Goal: Task Accomplishment & Management: Complete application form

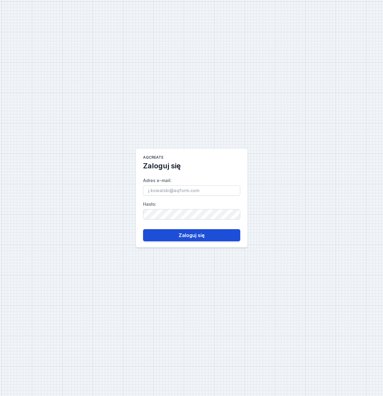
type input "[EMAIL_ADDRESS][DOMAIN_NAME]"
click at [184, 237] on button "Zaloguj się" at bounding box center [191, 235] width 97 height 12
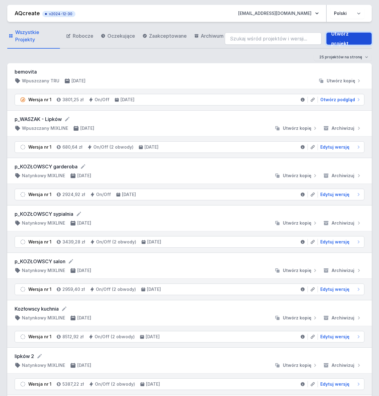
click at [339, 37] on link "Utwórz projekt" at bounding box center [348, 39] width 45 height 12
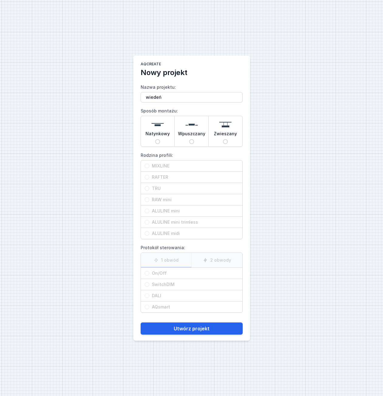
type input "wiedeń"
click at [156, 141] on input "Natynkowy" at bounding box center [157, 141] width 5 height 5
radio input "true"
click at [147, 178] on input "RAFTER" at bounding box center [147, 177] width 5 height 5
radio input "true"
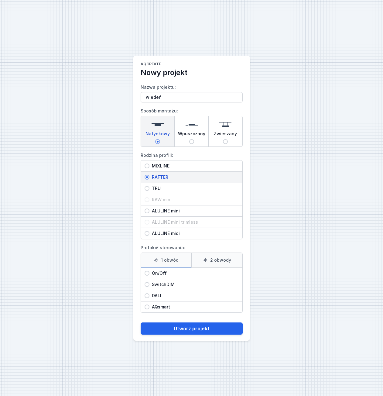
click at [147, 273] on input "On/Off" at bounding box center [147, 273] width 5 height 5
radio input "true"
click at [222, 261] on label "2 obwody" at bounding box center [216, 260] width 51 height 15
click at [0, 0] on input "2 obwody" at bounding box center [0, 0] width 0 height 0
click at [147, 284] on input "SwitchDIM" at bounding box center [147, 284] width 5 height 5
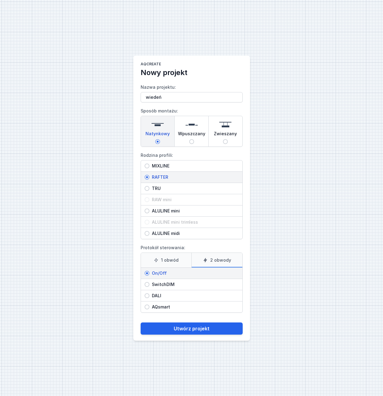
radio input "true"
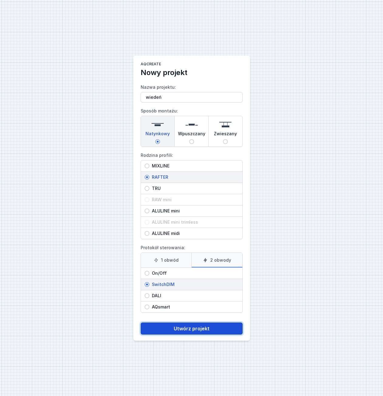
click at [203, 326] on button "Utwórz projekt" at bounding box center [192, 328] width 102 height 12
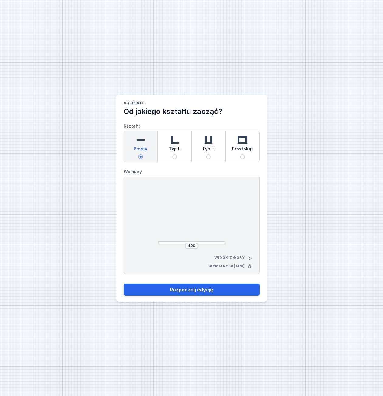
click at [241, 156] on input "Prostokąt" at bounding box center [242, 156] width 5 height 5
radio input "true"
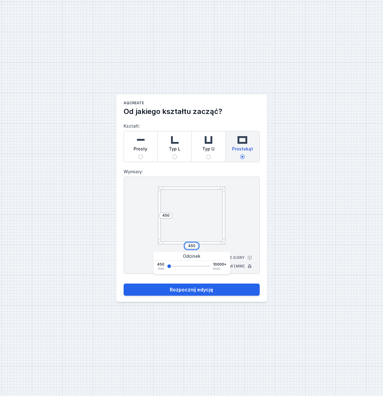
click at [194, 246] on input "450" at bounding box center [192, 245] width 10 height 5
type input "4"
type input "300"
click at [170, 216] on input "450" at bounding box center [166, 215] width 10 height 5
drag, startPoint x: 170, startPoint y: 216, endPoint x: 143, endPoint y: 215, distance: 26.7
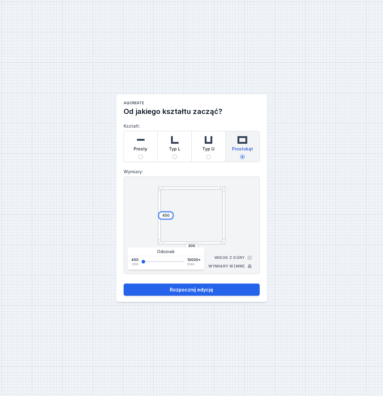
click at [143, 215] on div "450 300 Widok z góry Wymiary w [mm]" at bounding box center [192, 225] width 136 height 97
click at [124, 284] on button "Rozpocznij edycję" at bounding box center [192, 290] width 136 height 12
click at [231, 212] on div "350 300 Widok z góry Wymiary w [mm]" at bounding box center [192, 225] width 136 height 97
click at [128, 227] on div "350 300 Widok z góry Wymiary w [mm]" at bounding box center [192, 225] width 136 height 97
click at [158, 274] on form "Kształt: Prosty Typ L Typ U Prostokąt Wymiary: 350 300 Widok z góry Wymiary w […" at bounding box center [192, 205] width 136 height 179
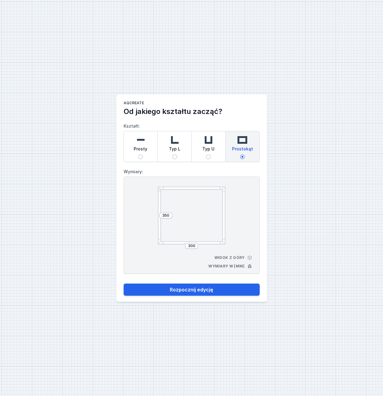
click at [198, 229] on div at bounding box center [191, 216] width 67 height 58
click at [167, 210] on div "350" at bounding box center [165, 216] width 13 height 58
click at [165, 217] on input "350" at bounding box center [166, 215] width 10 height 5
click at [170, 215] on input "350" at bounding box center [166, 215] width 10 height 5
type input "3500"
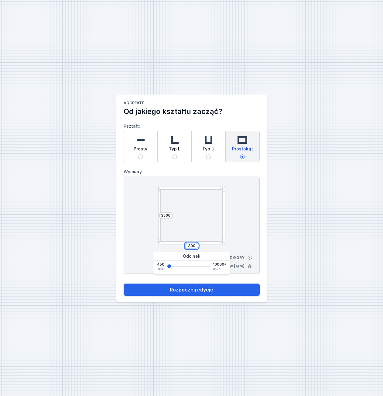
click at [193, 245] on input "300" at bounding box center [192, 245] width 10 height 5
type input "3000"
click at [247, 231] on div "3500 3000 Widok z góry Wymiary w [mm]" at bounding box center [192, 225] width 136 height 97
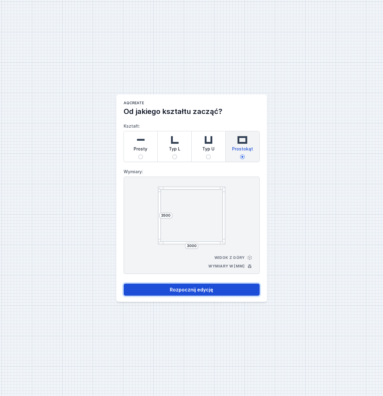
click at [205, 290] on button "Rozpocznij edycję" at bounding box center [192, 290] width 136 height 12
select select "M"
select select "3000"
select select "3"
select select "true"
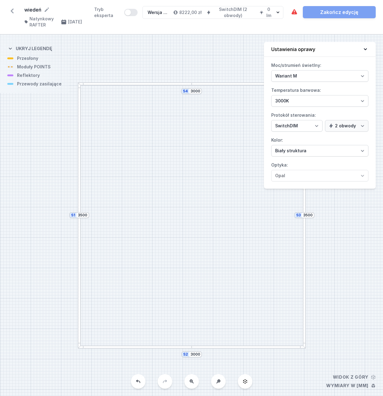
click at [27, 77] on div "S4 3000 S3 3500 S2 3000 S1 3500" at bounding box center [191, 215] width 383 height 361
drag, startPoint x: 27, startPoint y: 77, endPoint x: 42, endPoint y: 91, distance: 20.2
click at [42, 91] on div "S4 3000 S3 3500 S2 3000 S1 3500" at bounding box center [191, 215] width 383 height 361
drag, startPoint x: 193, startPoint y: 137, endPoint x: 136, endPoint y: 136, distance: 56.5
click at [136, 136] on div "S4 3000 S3 3500 S2 3000 S1 3500" at bounding box center [191, 215] width 383 height 361
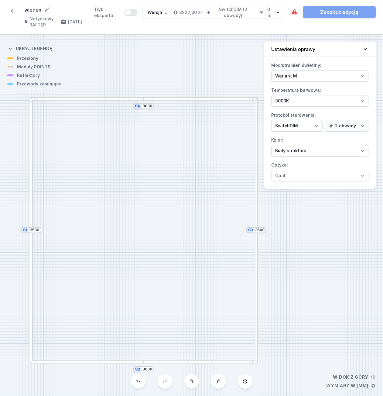
click at [258, 197] on div at bounding box center [256, 163] width 3 height 133
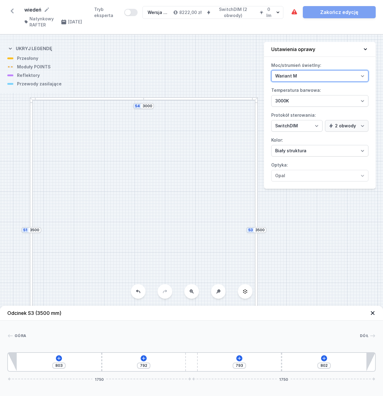
click at [359, 77] on select "Wariant L Wariant M" at bounding box center [319, 76] width 97 height 12
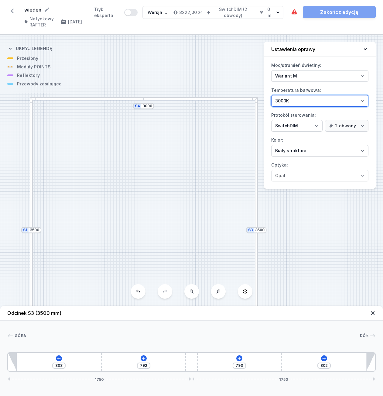
click at [361, 102] on select "2700K 3000K 4000K" at bounding box center [319, 101] width 97 height 12
select select "4000"
click at [271, 95] on select "2700K 3000K 4000K" at bounding box center [319, 101] width 97 height 12
click at [60, 359] on icon at bounding box center [59, 358] width 5 height 5
click at [145, 360] on icon at bounding box center [143, 358] width 5 height 5
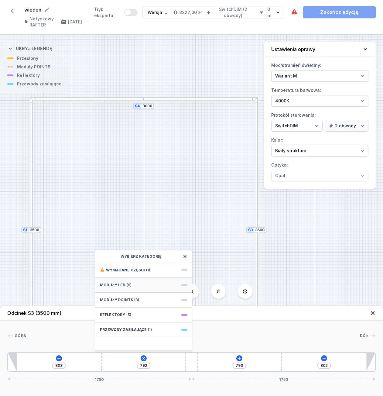
click at [174, 282] on div "Moduły LED (6)" at bounding box center [143, 285] width 97 height 15
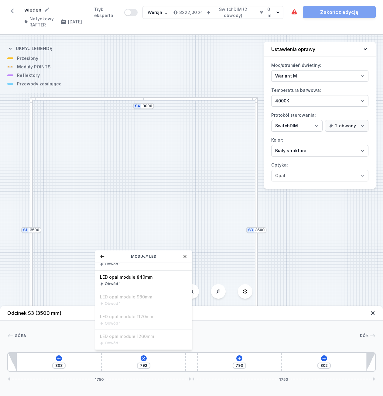
scroll to position [61, 0]
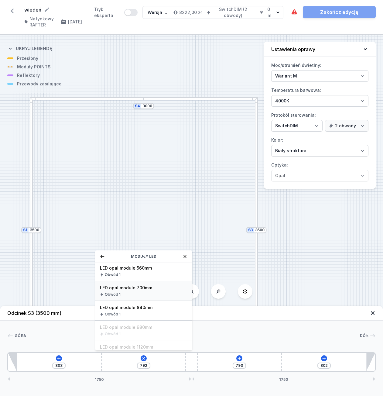
click at [141, 297] on div "Obwód 1" at bounding box center [144, 294] width 88 height 5
type input "92"
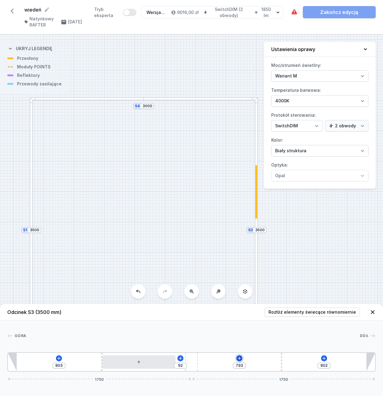
click at [240, 358] on icon at bounding box center [239, 358] width 5 height 5
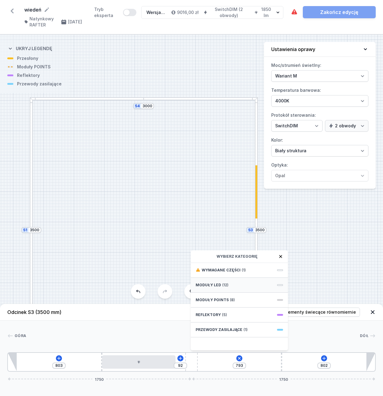
click at [242, 286] on div "Moduły LED (12)" at bounding box center [239, 285] width 97 height 15
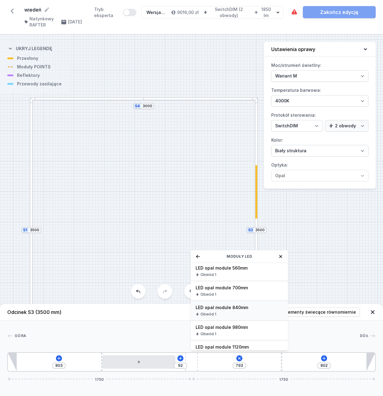
click at [242, 312] on div "Obwód 1" at bounding box center [240, 314] width 88 height 5
type input "12"
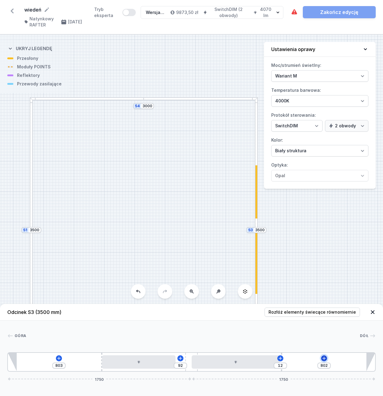
click at [323, 358] on icon at bounding box center [324, 357] width 3 height 3
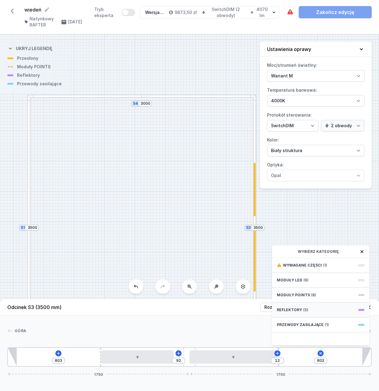
click at [315, 316] on div "Reflektory (5)" at bounding box center [320, 310] width 97 height 15
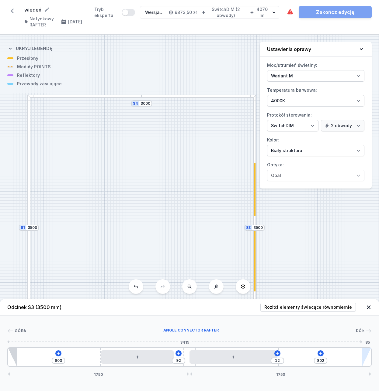
scroll to position [0, 0]
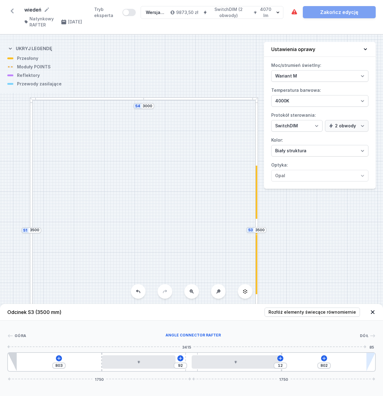
click at [368, 362] on div at bounding box center [370, 362] width 9 height 18
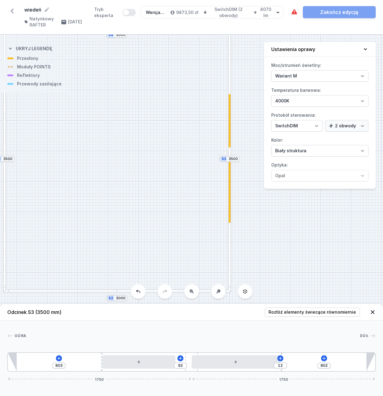
drag, startPoint x: 304, startPoint y: 259, endPoint x: 278, endPoint y: 188, distance: 76.0
click at [278, 188] on div "S4 3000 S3 3500 S2 3000 S1 3500 Odcinek S3 (3500 mm) Rozłóż elementy świecące r…" at bounding box center [191, 215] width 383 height 361
click at [230, 239] on div at bounding box center [229, 225] width 3 height 133
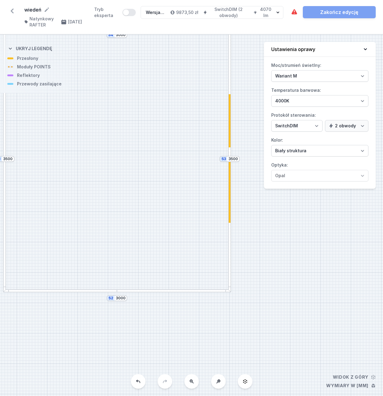
click at [230, 239] on div at bounding box center [229, 225] width 3 height 133
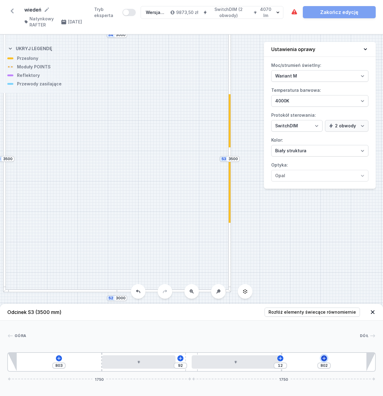
click at [323, 358] on icon at bounding box center [324, 358] width 5 height 5
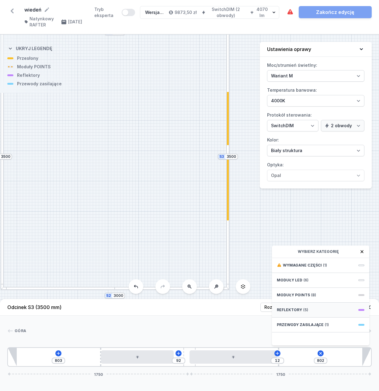
click at [303, 313] on span "(5)" at bounding box center [305, 310] width 5 height 5
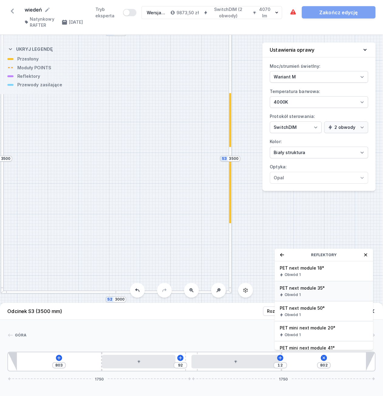
scroll to position [11, 0]
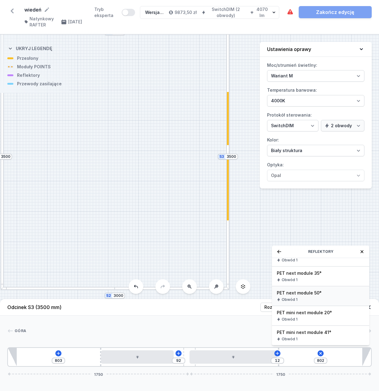
click at [291, 296] on span "PET next module 50°" at bounding box center [321, 293] width 88 height 6
type input "732"
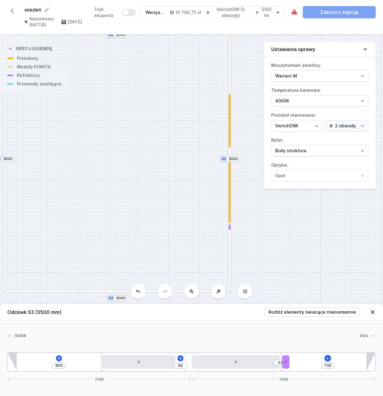
click at [328, 358] on icon at bounding box center [327, 357] width 3 height 3
type input "623"
type input "180"
type input "603"
type input "200"
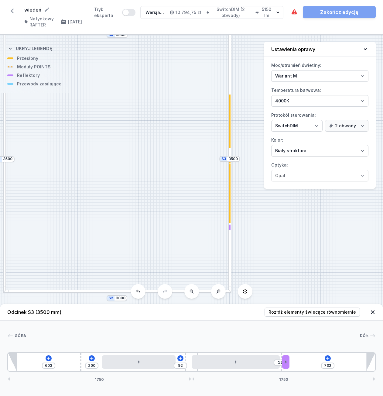
type input "600"
type input "203"
drag, startPoint x: 100, startPoint y: 356, endPoint x: 78, endPoint y: 355, distance: 22.2
click at [78, 355] on div "600 203 92 12 732 1750 1750" at bounding box center [191, 361] width 369 height 19
type input "701"
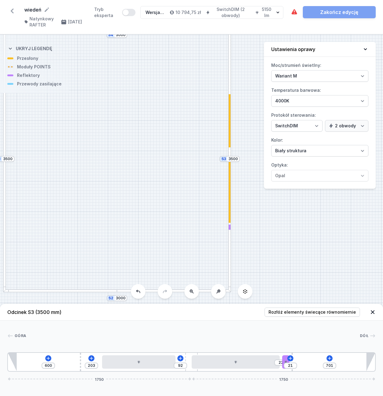
drag, startPoint x: 281, startPoint y: 355, endPoint x: 299, endPoint y: 356, distance: 17.3
type input "43"
drag, startPoint x: 285, startPoint y: 359, endPoint x: 307, endPoint y: 361, distance: 22.0
click at [333, 359] on icon at bounding box center [333, 357] width 3 height 3
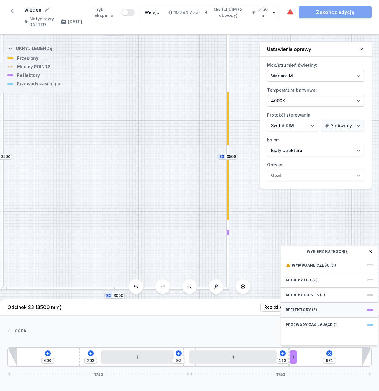
click at [341, 316] on div "Reflektory (5)" at bounding box center [328, 310] width 97 height 15
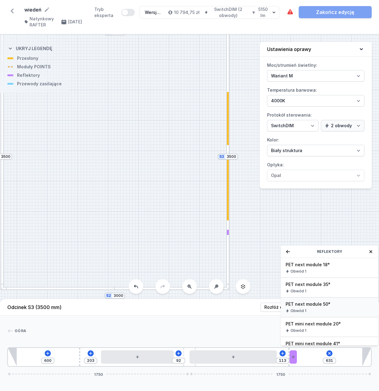
click at [312, 308] on span "PET next module 50°" at bounding box center [329, 304] width 88 height 6
type input "561"
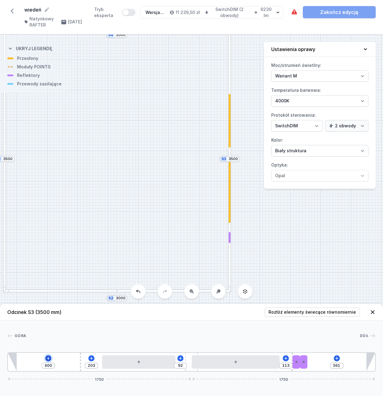
click at [50, 358] on icon at bounding box center [47, 357] width 3 height 3
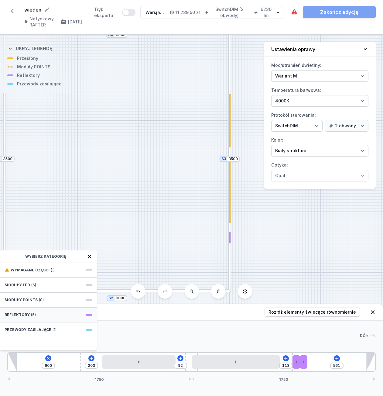
click at [37, 319] on div "Reflektory (5)" at bounding box center [48, 315] width 97 height 15
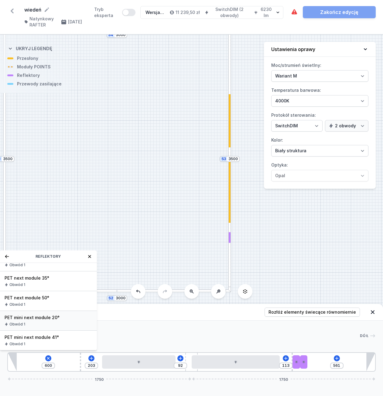
scroll to position [0, 0]
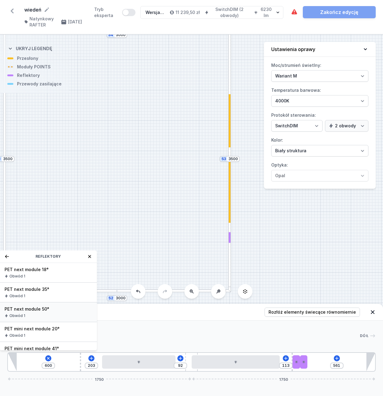
click at [52, 314] on div "Obwód 1" at bounding box center [49, 315] width 88 height 5
type input "530"
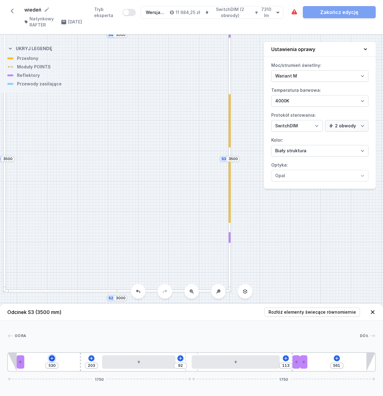
click at [51, 359] on icon at bounding box center [52, 358] width 5 height 5
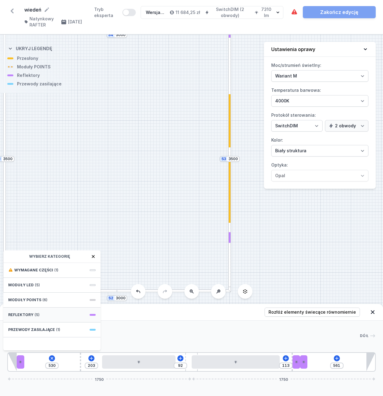
click at [32, 315] on span "Reflektory" at bounding box center [20, 314] width 25 height 5
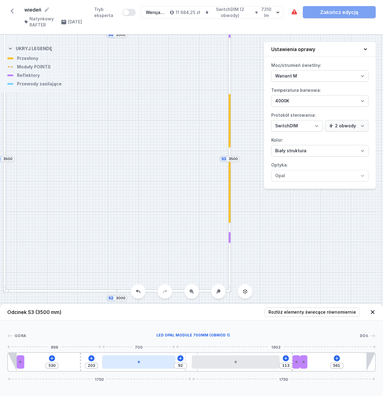
click at [146, 364] on div at bounding box center [139, 361] width 74 height 13
click at [180, 359] on icon at bounding box center [180, 357] width 3 height 3
click at [119, 365] on div at bounding box center [139, 361] width 74 height 13
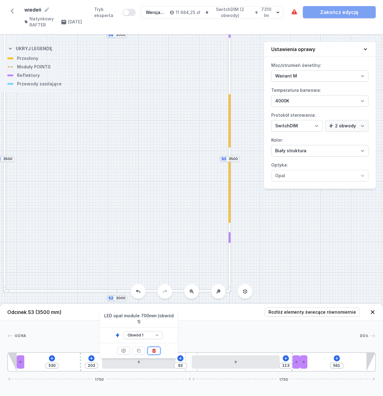
click at [156, 348] on icon at bounding box center [154, 350] width 5 height 5
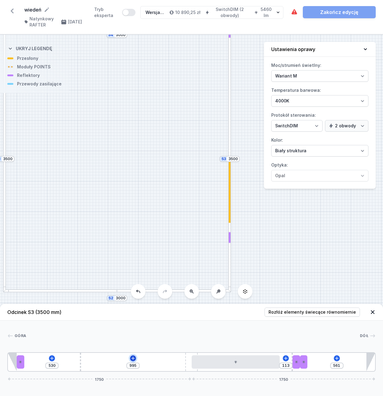
click at [134, 359] on icon at bounding box center [133, 358] width 5 height 5
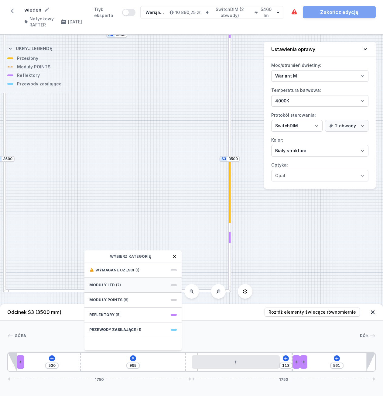
click at [174, 284] on span at bounding box center [174, 285] width 6 height 2
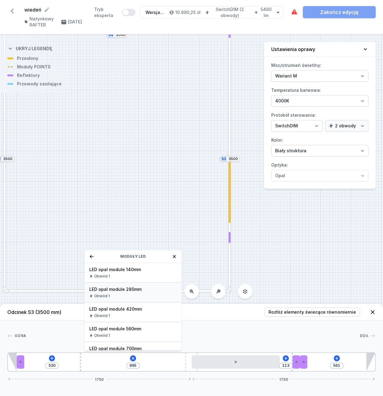
scroll to position [61, 0]
click at [130, 330] on span "LED opal module 980mm" at bounding box center [133, 327] width 88 height 6
type input "15"
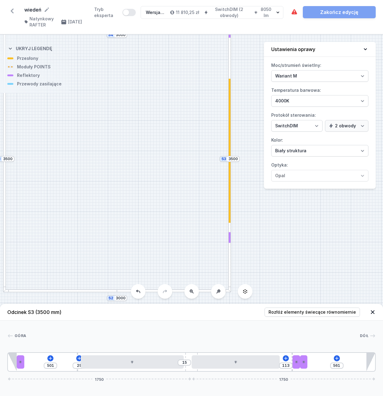
type input "493"
type input "37"
type input "478"
type input "52"
type input "467"
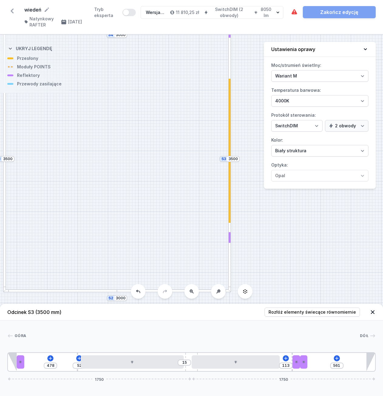
type input "63"
type input "461"
type input "69"
type input "456"
type input "74"
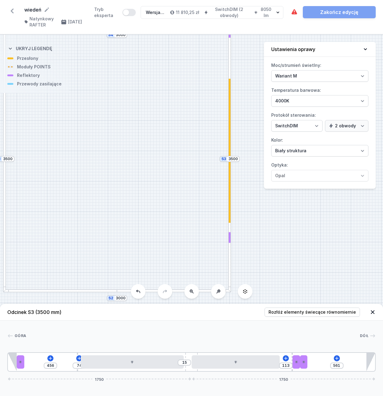
type input "453"
type input "77"
type input "405"
type input "125"
type input "382"
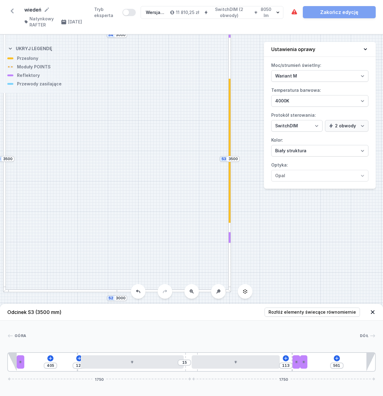
type input "148"
type input "371"
type input "159"
type input "368"
type input "162"
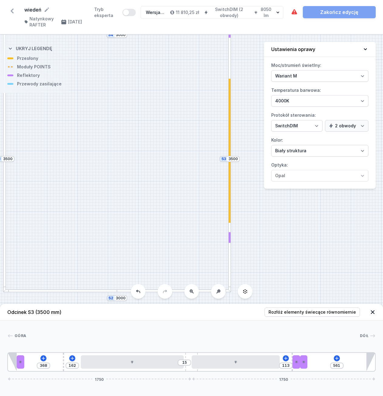
type input "365"
type input "165"
type input "360"
type input "170"
type input "357"
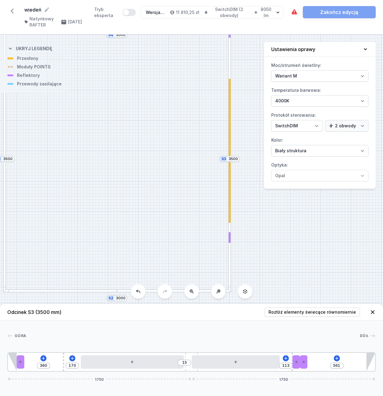
type input "173"
drag, startPoint x: 80, startPoint y: 367, endPoint x: 60, endPoint y: 366, distance: 20.7
click at [60, 366] on div "357 173 15 113 561 1750 1750" at bounding box center [191, 361] width 369 height 19
type input "408"
type input "153"
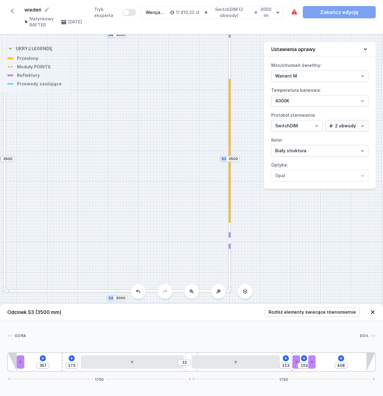
type input "252"
type input "309"
type input "241"
type input "320"
type input "235"
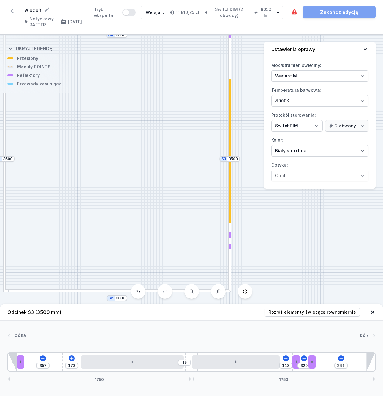
type input "326"
type input "224"
type input "337"
type input "190"
type input "371"
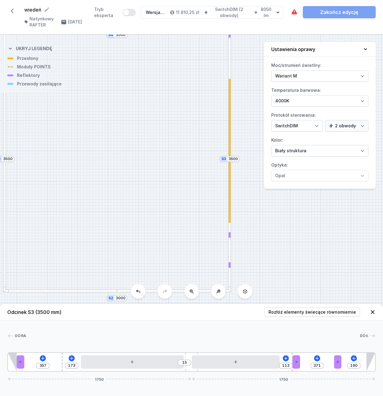
type input "176"
type input "385"
type input "173"
type input "388"
type input "170"
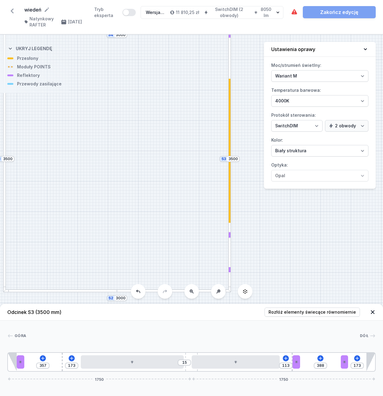
type input "391"
type input "165"
type input "396"
type input "162"
drag, startPoint x: 305, startPoint y: 362, endPoint x: 355, endPoint y: 362, distance: 49.8
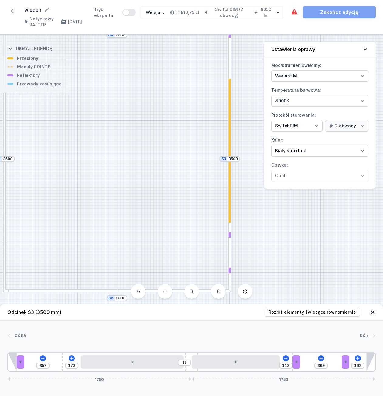
click at [355, 362] on div "357 173 15 113 399 162 1750 1750" at bounding box center [191, 361] width 369 height 19
type input "92"
type input "316"
type input "83"
type input "313"
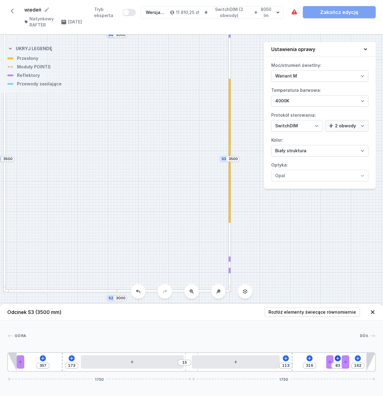
type input "86"
type input "310"
type input "89"
type input "305"
type input "94"
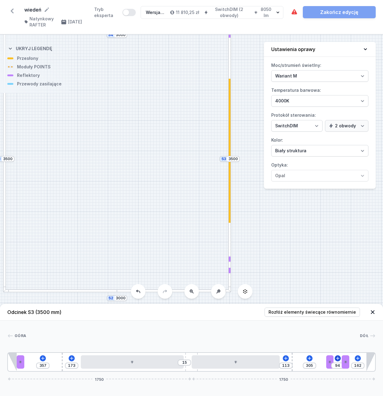
type input "299"
type input "100"
type input "296"
type input "103"
type input "290"
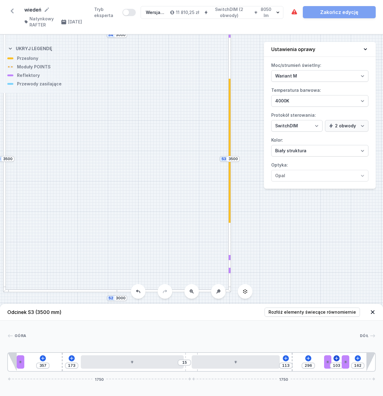
type input "109"
type input "288"
type input "111"
type input "285"
type input "114"
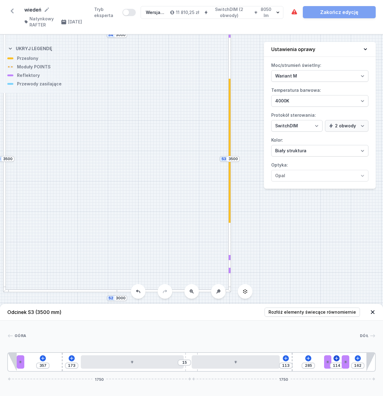
type input "282"
type input "117"
type input "279"
type input "120"
drag, startPoint x: 298, startPoint y: 362, endPoint x: 335, endPoint y: 361, distance: 36.8
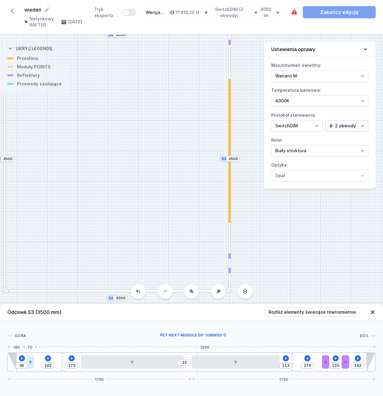
drag, startPoint x: 22, startPoint y: 360, endPoint x: 28, endPoint y: 360, distance: 6.7
click at [28, 360] on div at bounding box center [30, 361] width 7 height 13
click at [46, 359] on icon at bounding box center [48, 358] width 5 height 5
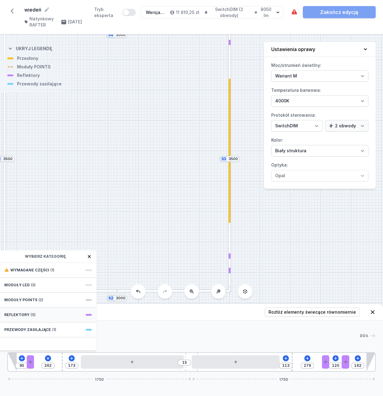
click at [44, 316] on div "Reflektory (5)" at bounding box center [47, 315] width 97 height 15
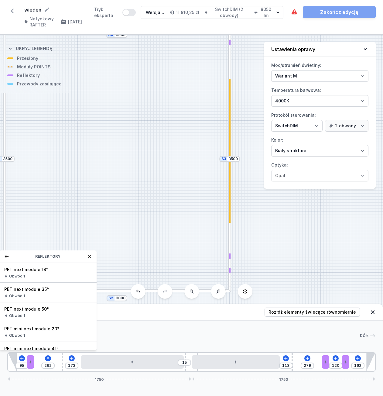
click at [44, 316] on div "Obwód 1" at bounding box center [48, 315] width 88 height 5
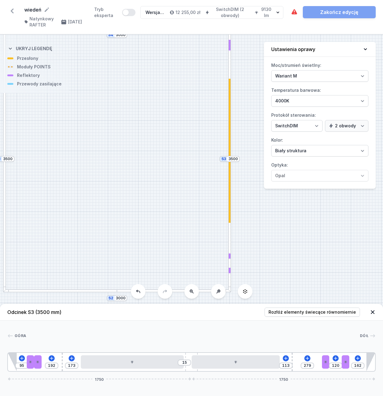
type input "106"
drag, startPoint x: 38, startPoint y: 362, endPoint x: 44, endPoint y: 362, distance: 6.1
click at [41, 362] on div at bounding box center [37, 361] width 7 height 13
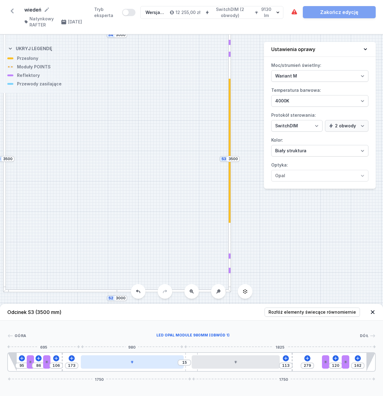
click at [162, 361] on div at bounding box center [132, 361] width 103 height 13
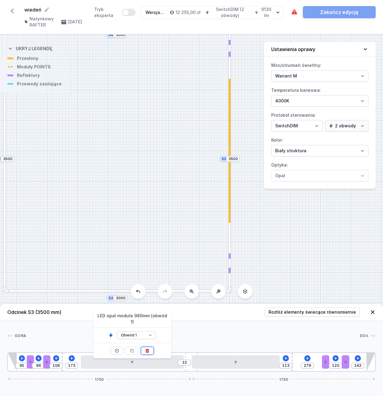
click at [148, 349] on icon at bounding box center [147, 351] width 3 height 4
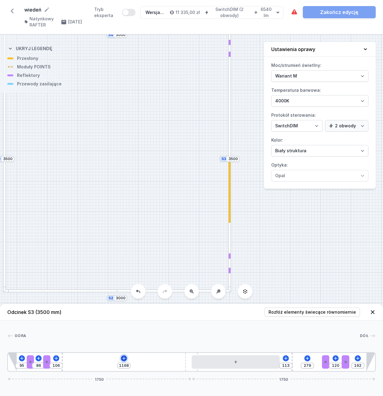
click at [125, 358] on icon at bounding box center [124, 358] width 5 height 5
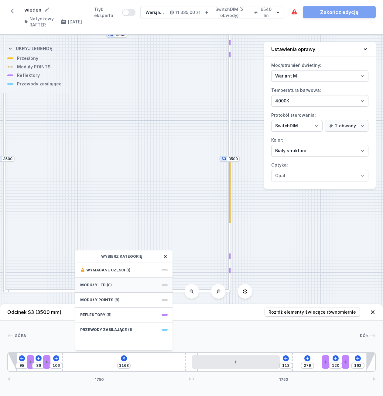
click at [134, 284] on div "Moduły LED (8)" at bounding box center [123, 285] width 97 height 15
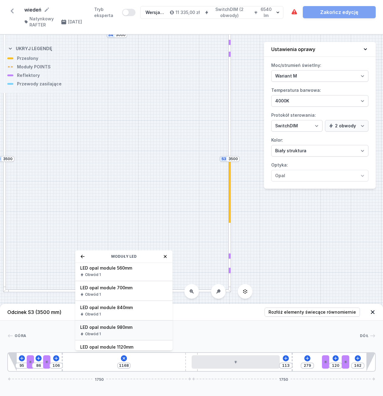
scroll to position [91, 0]
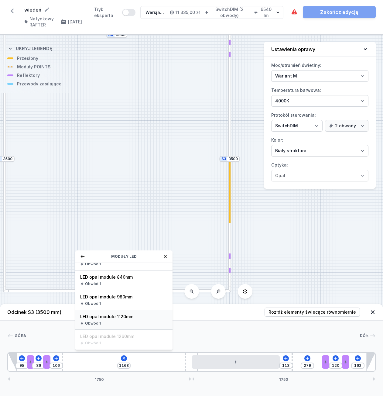
click at [125, 322] on div "Obwód 1" at bounding box center [124, 323] width 88 height 5
type input "48"
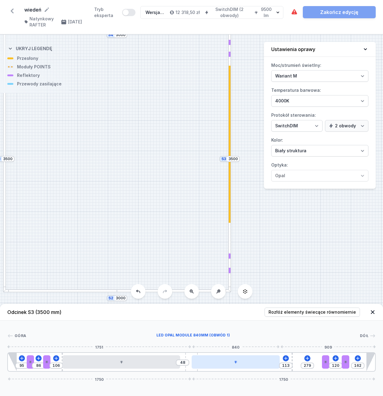
click at [239, 366] on div at bounding box center [236, 361] width 88 height 13
type input "61"
type input "331"
type input "76"
type input "316"
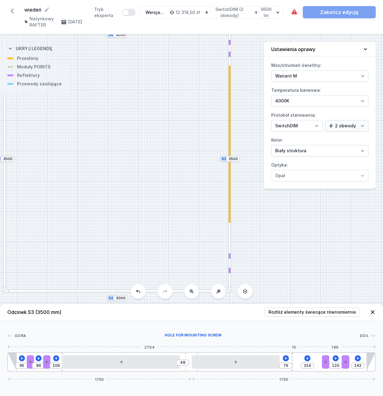
type input "81"
type input "311"
type input "90"
type input "302"
type input "93"
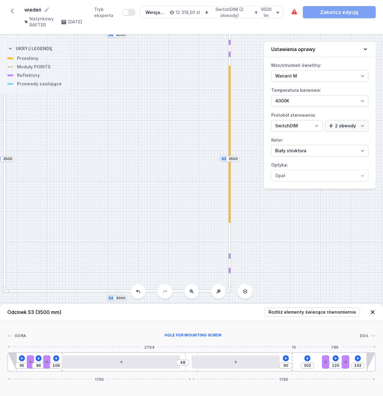
type input "299"
type input "98"
type input "294"
type input "101"
type input "291"
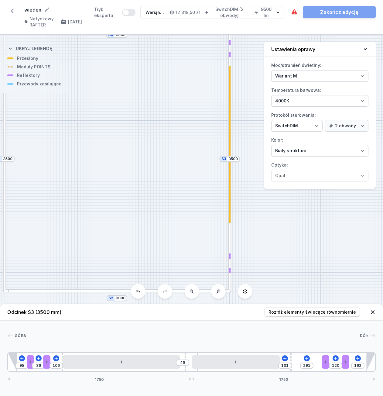
type input "107"
type input "285"
type input "112"
type input "280"
type input "115"
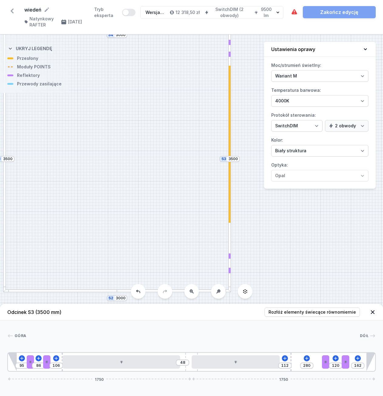
type input "277"
type input "118"
type input "274"
type input "121"
type input "271"
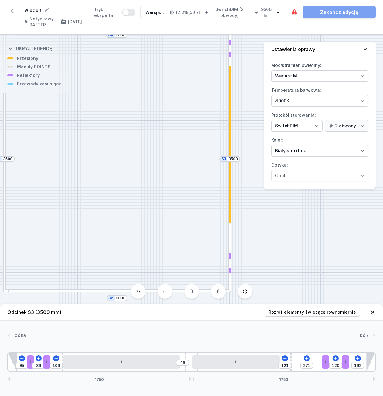
type input "135"
type input "257"
type input "138"
type input "254"
type input "143"
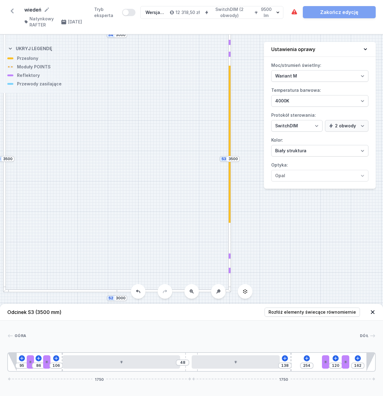
type input "249"
type input "149"
type input "243"
type input "155"
type input "237"
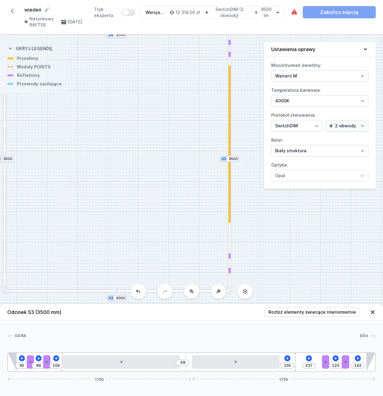
type input "158"
type input "234"
type input "172"
type input "220"
type input "175"
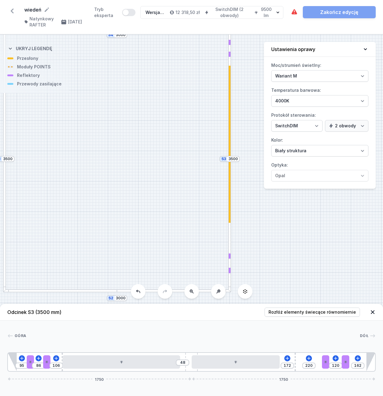
type input "217"
type input "186"
type input "206"
type input "194"
type input "198"
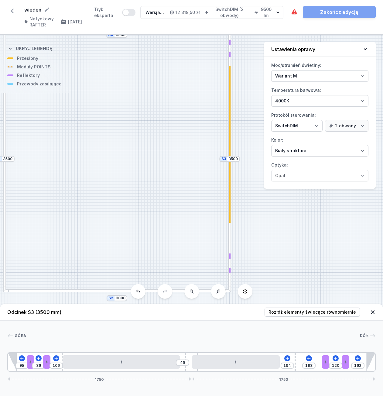
type input "200"
type input "192"
type input "203"
type input "189"
type input "209"
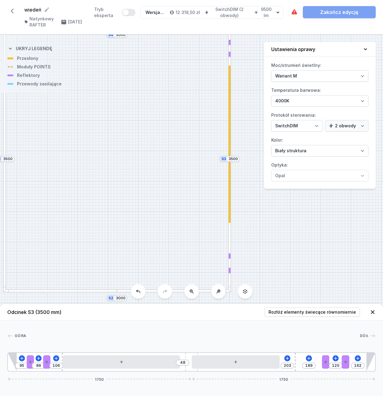
type input "183"
type input "220"
type input "172"
type input "223"
type input "169"
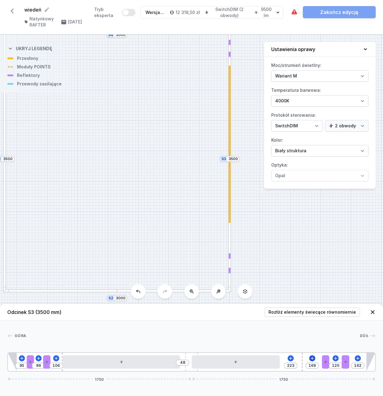
type input "228"
type input "164"
type input "231"
type input "161"
type input "234"
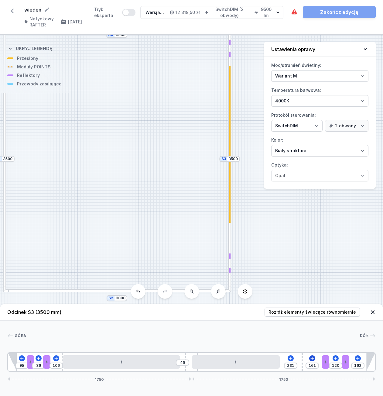
type input "158"
type input "240"
type input "152"
type input "242"
type input "150"
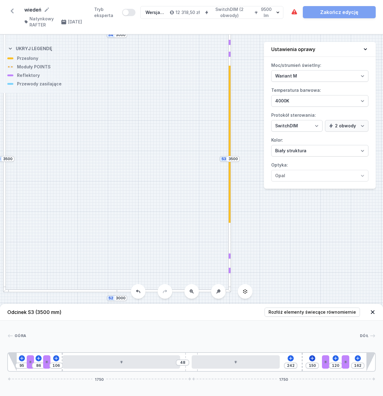
type input "248"
type input "144"
type input "251"
type input "141"
type input "254"
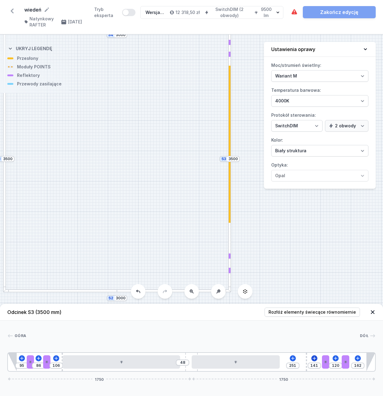
type input "138"
type input "257"
type input "135"
type input "259"
type input "133"
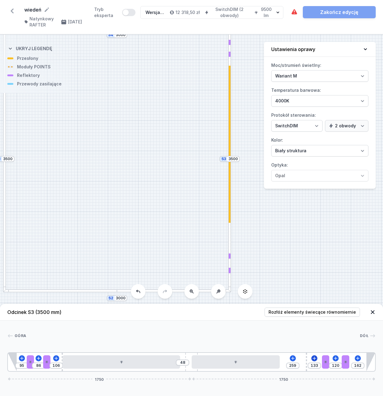
type input "262"
type input "130"
type input "265"
type input "127"
type input "268"
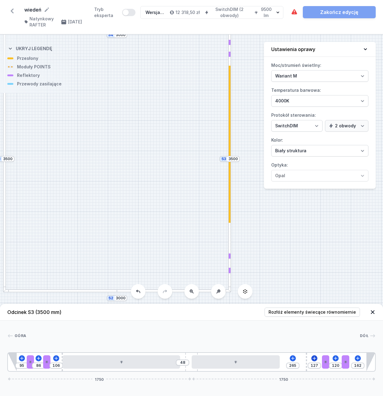
type input "124"
type input "271"
type input "121"
type input "274"
type input "118"
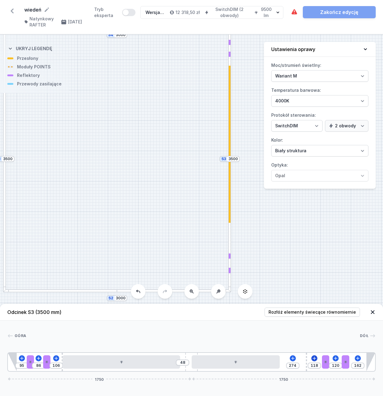
type input "276"
type input "116"
type input "279"
type input "113"
type input "282"
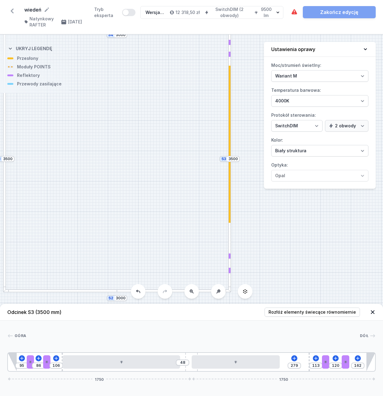
type input "110"
type input "285"
type input "107"
type input "288"
type input "104"
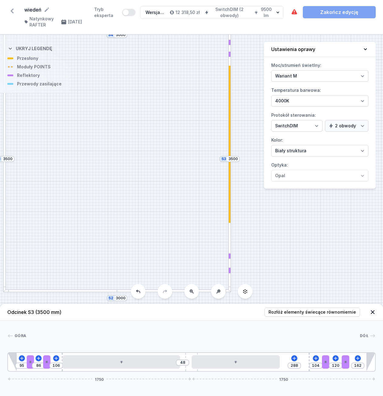
type input "291"
type input "101"
type input "293"
type input "99"
drag, startPoint x: 293, startPoint y: 362, endPoint x: 319, endPoint y: 361, distance: 26.2
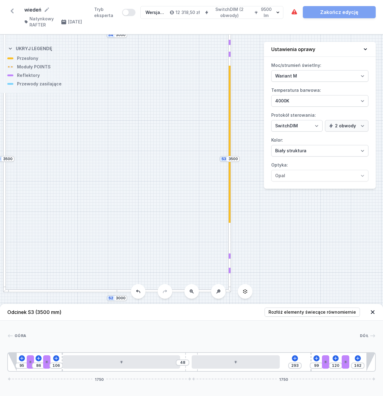
click at [319, 361] on div "95 86 106 48 293 99 120 162 1750 1750" at bounding box center [191, 361] width 369 height 19
click at [256, 361] on div at bounding box center [236, 361] width 88 height 13
click at [250, 348] on icon at bounding box center [251, 350] width 5 height 5
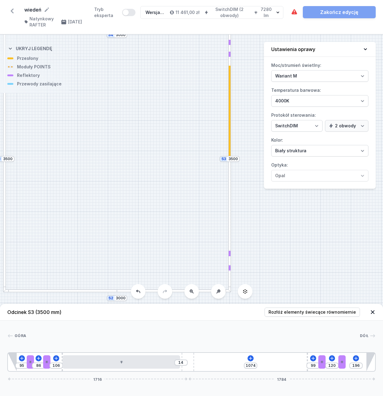
drag, startPoint x: 197, startPoint y: 361, endPoint x: 204, endPoint y: 361, distance: 7.0
click at [204, 361] on div "95 86 106 14 1074 99 120 196 1716 1784" at bounding box center [191, 361] width 369 height 19
drag, startPoint x: 307, startPoint y: 356, endPoint x: 316, endPoint y: 356, distance: 9.1
click at [316, 356] on div "95 86 106 14 1093 80 120 196 1716 1784" at bounding box center [191, 361] width 369 height 19
drag, startPoint x: 342, startPoint y: 360, endPoint x: 358, endPoint y: 360, distance: 16.1
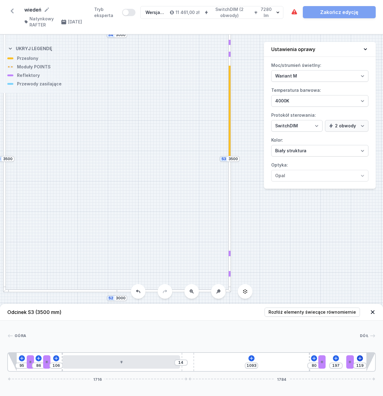
click at [358, 360] on div "95 86 106 14 1093 80 197 119 1716 1784" at bounding box center [191, 361] width 369 height 19
drag, startPoint x: 321, startPoint y: 360, endPoint x: 337, endPoint y: 361, distance: 16.2
click at [337, 361] on div "95 86 106 14 1093 161 116 119 1716 1784" at bounding box center [191, 361] width 369 height 19
drag, startPoint x: 309, startPoint y: 358, endPoint x: 322, endPoint y: 359, distance: 13.1
click at [322, 359] on div "95 86 106 14 1148 106 116 119 1716 1784" at bounding box center [191, 361] width 369 height 19
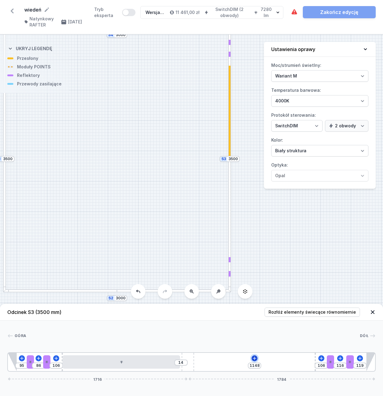
click at [257, 357] on icon at bounding box center [254, 358] width 5 height 5
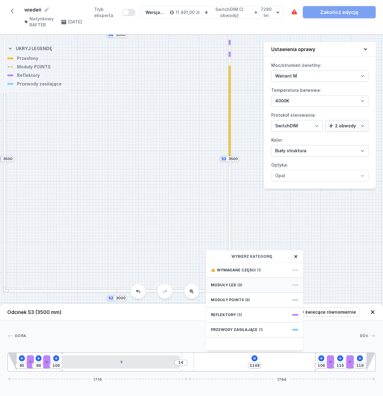
click at [265, 284] on div "Moduły LED (9)" at bounding box center [254, 285] width 97 height 15
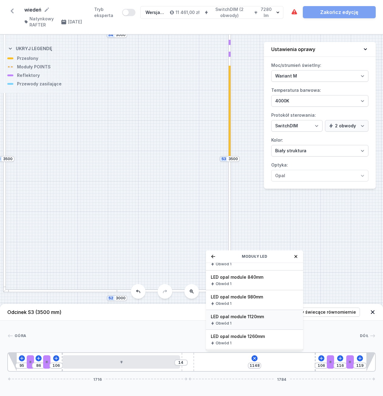
click at [254, 322] on div "Obwód 1" at bounding box center [255, 323] width 88 height 5
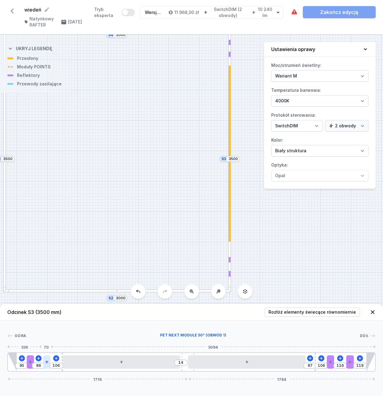
click at [48, 359] on div at bounding box center [46, 361] width 7 height 13
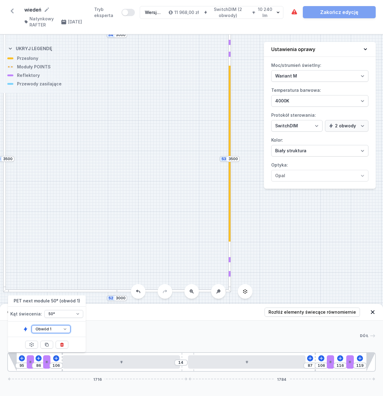
click at [67, 328] on select "Obwód 1 Obwód 2" at bounding box center [51, 329] width 39 height 8
click at [32, 325] on select "Obwód 1 Obwód 2" at bounding box center [51, 329] width 39 height 8
click at [31, 360] on div at bounding box center [30, 361] width 7 height 13
click at [53, 330] on select "Obwód 1 Obwód 2" at bounding box center [43, 329] width 39 height 8
click at [24, 325] on select "Obwód 1 Obwód 2" at bounding box center [43, 329] width 39 height 8
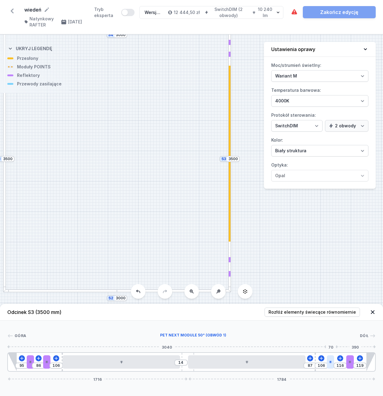
click at [332, 357] on div at bounding box center [330, 361] width 7 height 13
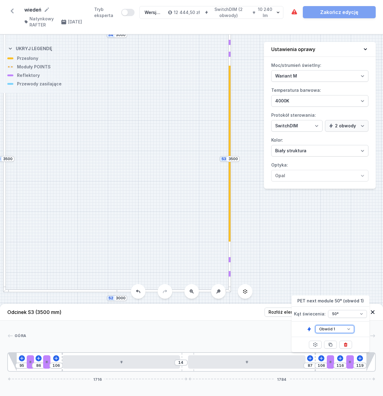
click at [342, 330] on select "Obwód 1 Obwód 2" at bounding box center [334, 329] width 39 height 8
click at [315, 325] on select "Obwód 1 Obwód 2" at bounding box center [334, 329] width 39 height 8
click at [350, 360] on icon at bounding box center [350, 362] width 4 height 4
click at [356, 329] on select "Obwód 1 Obwód 2" at bounding box center [348, 329] width 39 height 8
click at [329, 325] on select "Obwód 1 Obwód 2" at bounding box center [348, 329] width 39 height 8
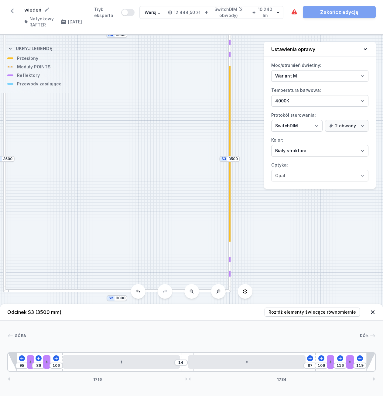
click at [96, 292] on div at bounding box center [60, 290] width 114 height 3
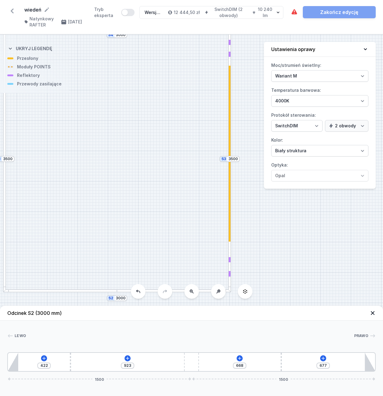
drag, startPoint x: 101, startPoint y: 358, endPoint x: 67, endPoint y: 358, distance: 34.0
click at [67, 358] on div "422 923 668 677 1500 1500" at bounding box center [191, 361] width 369 height 19
drag, startPoint x: 281, startPoint y: 358, endPoint x: 317, endPoint y: 358, distance: 35.3
click at [317, 358] on div "422 923 889 456 1500 1500" at bounding box center [191, 361] width 369 height 19
drag, startPoint x: 308, startPoint y: 359, endPoint x: 320, endPoint y: 359, distance: 11.9
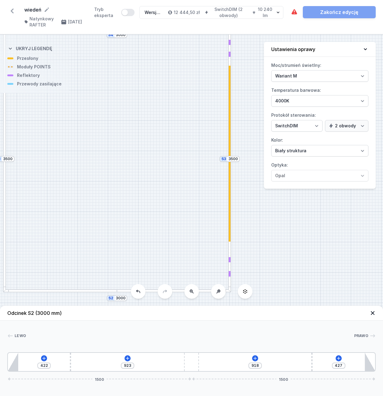
click at [320, 359] on div "422 923 918 427 1500 1500" at bounding box center [191, 361] width 369 height 19
click at [256, 358] on icon at bounding box center [255, 358] width 5 height 5
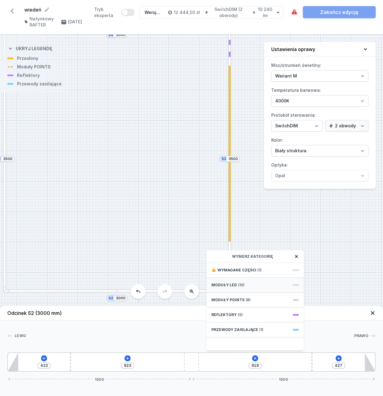
click at [238, 284] on span "(10)" at bounding box center [241, 285] width 6 height 5
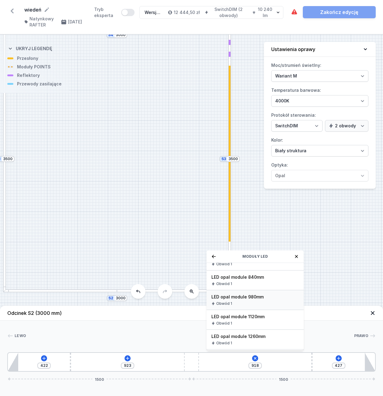
click at [252, 300] on div "LED opal module 980mm Obwód 1" at bounding box center [255, 300] width 97 height 20
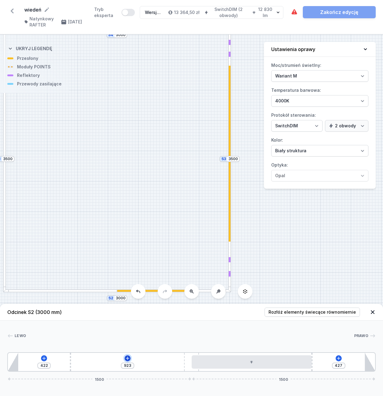
click at [126, 358] on icon at bounding box center [127, 358] width 5 height 5
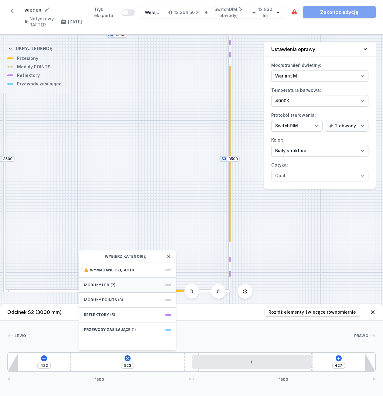
click at [136, 286] on div "Moduły LED (7)" at bounding box center [127, 285] width 97 height 15
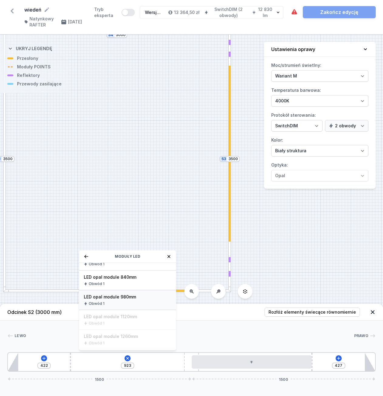
click at [125, 301] on div "Obwód 1" at bounding box center [128, 303] width 88 height 5
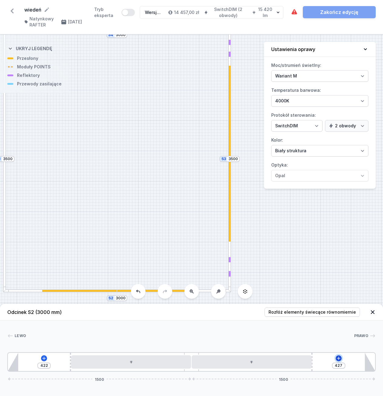
click at [339, 359] on icon at bounding box center [338, 358] width 5 height 5
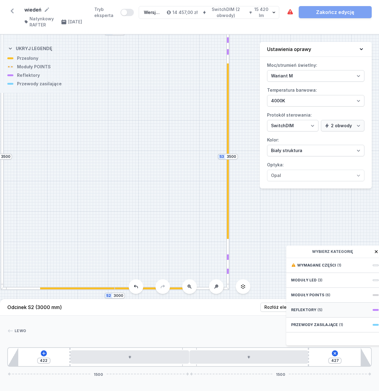
click at [327, 313] on div "Reflektory (5)" at bounding box center [334, 310] width 97 height 15
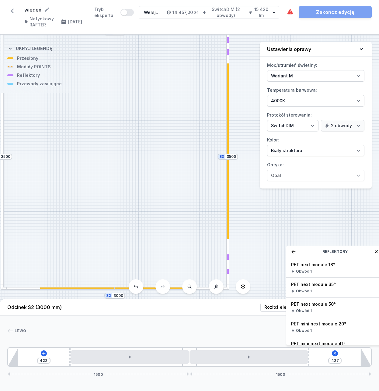
click at [327, 313] on div "PET next module 50° Obwód 1" at bounding box center [334, 308] width 97 height 20
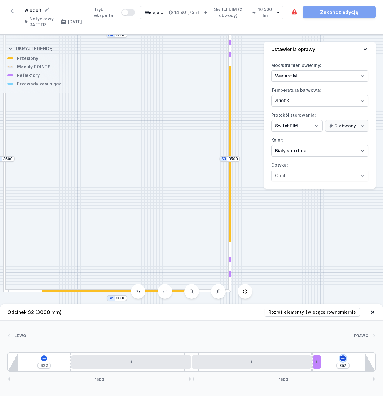
click at [344, 358] on icon at bounding box center [342, 357] width 3 height 3
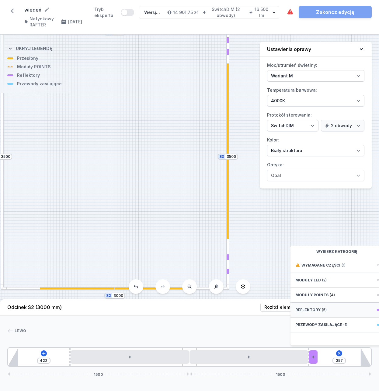
click at [332, 318] on div "Reflektory (5)" at bounding box center [338, 310] width 97 height 15
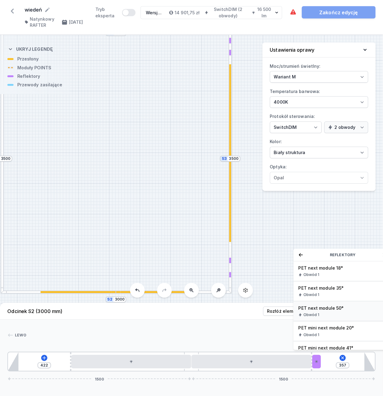
scroll to position [11, 0]
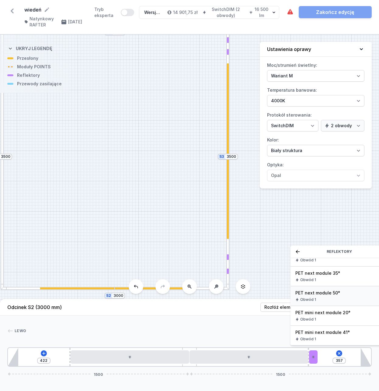
click at [328, 296] on span "PET next module 50°" at bounding box center [339, 293] width 88 height 6
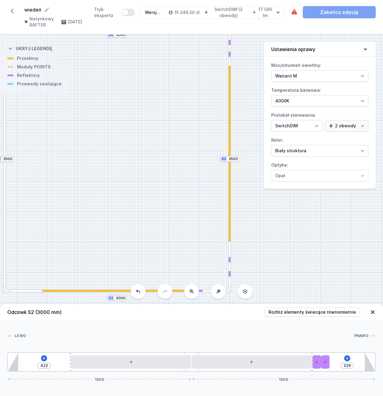
drag, startPoint x: 326, startPoint y: 361, endPoint x: 342, endPoint y: 361, distance: 15.8
drag, startPoint x: 317, startPoint y: 359, endPoint x: 329, endPoint y: 359, distance: 11.9
click at [329, 359] on div "422 58 229 1500 1500" at bounding box center [191, 361] width 369 height 19
drag, startPoint x: 335, startPoint y: 360, endPoint x: 354, endPoint y: 360, distance: 19.5
click at [354, 360] on div "422 143 144 1500 1500" at bounding box center [191, 361] width 369 height 19
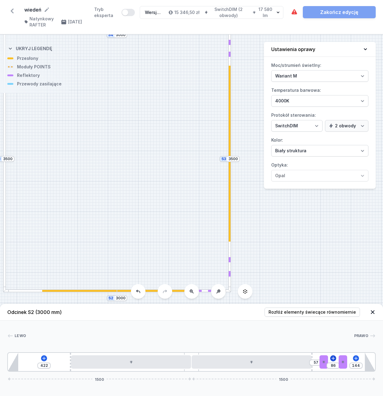
drag, startPoint x: 319, startPoint y: 361, endPoint x: 334, endPoint y: 361, distance: 15.5
click at [334, 361] on div "422 57 86 144 1500 1500" at bounding box center [191, 361] width 369 height 19
click at [46, 358] on icon at bounding box center [44, 358] width 5 height 5
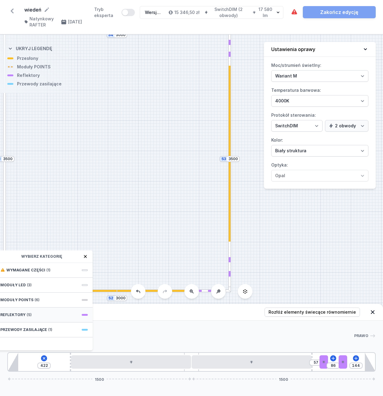
click at [46, 314] on div "Reflektory (5)" at bounding box center [43, 315] width 97 height 15
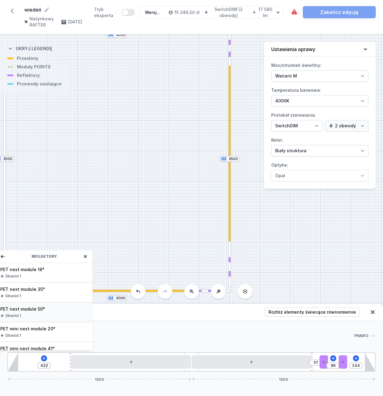
click at [46, 312] on span "PET next module 50°" at bounding box center [44, 309] width 88 height 6
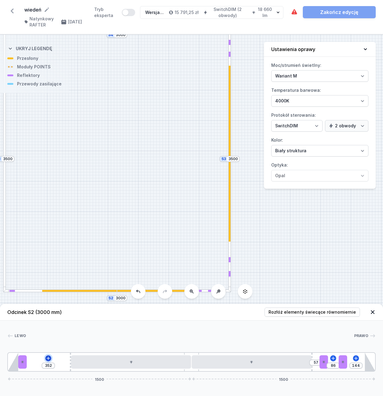
click at [48, 357] on icon at bounding box center [48, 358] width 5 height 5
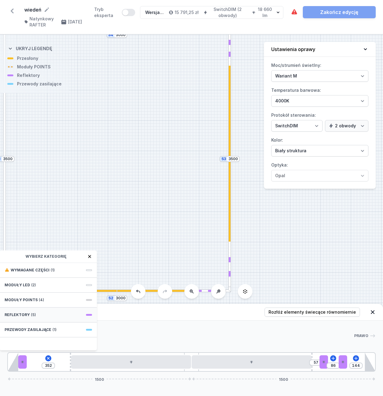
click at [32, 316] on span "(5)" at bounding box center [33, 314] width 5 height 5
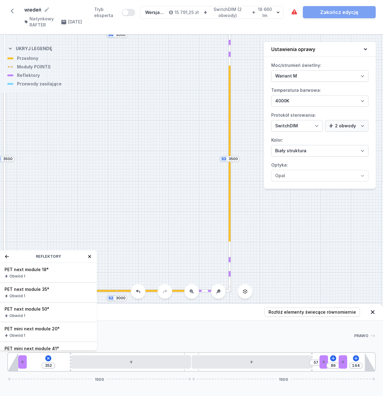
click at [32, 316] on div "Obwód 1" at bounding box center [49, 315] width 88 height 5
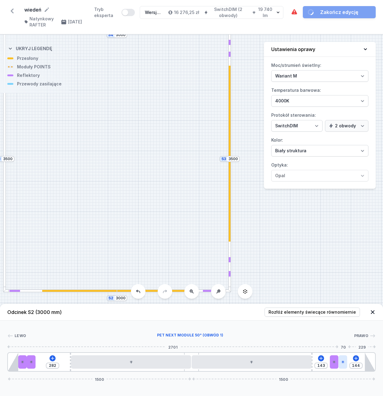
drag, startPoint x: 325, startPoint y: 359, endPoint x: 341, endPoint y: 359, distance: 16.4
click at [341, 359] on div "282 143 144 1500 1500" at bounding box center [191, 361] width 369 height 19
click at [31, 361] on icon at bounding box center [31, 361] width 3 height 3
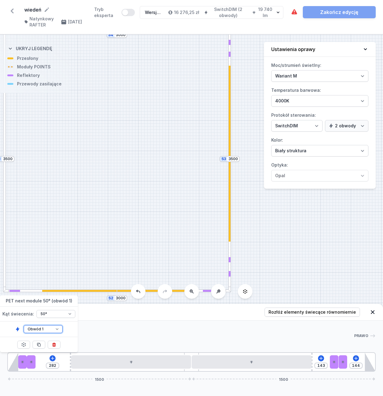
click at [55, 328] on select "Obwód 1 Obwód 2" at bounding box center [43, 329] width 39 height 8
click at [24, 325] on select "Obwód 1 Obwód 2" at bounding box center [43, 329] width 39 height 8
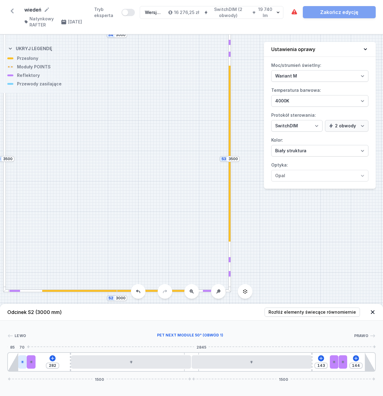
click at [22, 361] on icon at bounding box center [23, 362] width 4 height 4
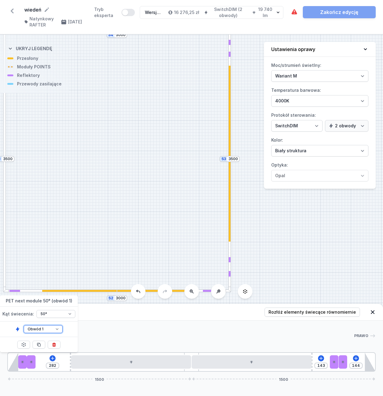
click at [38, 330] on select "Obwód 1 Obwód 2" at bounding box center [43, 329] width 39 height 8
click at [24, 325] on select "Obwód 1 Obwód 2" at bounding box center [43, 329] width 39 height 8
click at [333, 365] on div "282 76 144 1500 1500" at bounding box center [191, 361] width 369 height 19
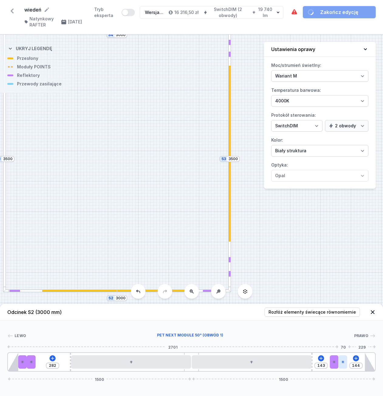
drag, startPoint x: 324, startPoint y: 361, endPoint x: 340, endPoint y: 360, distance: 16.4
click at [340, 360] on div "282 143 144 1500 1500" at bounding box center [191, 361] width 369 height 19
click at [333, 362] on icon at bounding box center [334, 362] width 4 height 4
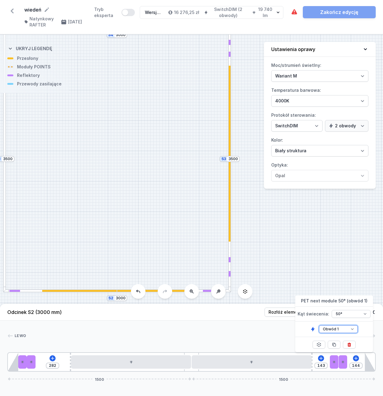
click at [348, 328] on select "Obwód 1 Obwód 2" at bounding box center [338, 329] width 39 height 8
click at [319, 325] on select "Obwód 1 Obwód 2" at bounding box center [338, 329] width 39 height 8
click at [343, 361] on icon at bounding box center [343, 361] width 3 height 3
click at [348, 330] on select "Obwód 1 Obwód 2" at bounding box center [347, 329] width 39 height 8
click at [328, 325] on select "Obwód 1 Obwód 2" at bounding box center [347, 329] width 39 height 8
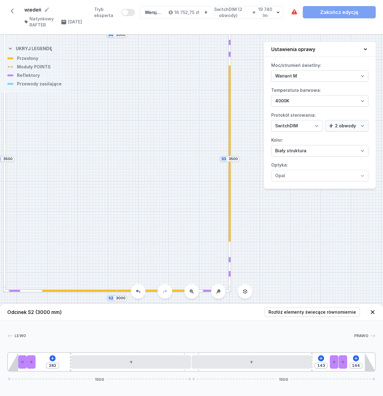
click at [4, 201] on div at bounding box center [4, 225] width 3 height 133
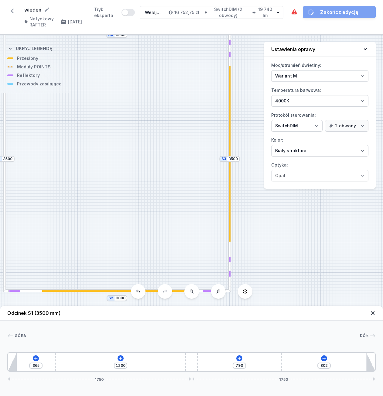
drag, startPoint x: 101, startPoint y: 362, endPoint x: 45, endPoint y: 361, distance: 56.8
click at [45, 361] on div "365 1230 793 802 1750 1750" at bounding box center [191, 361] width 369 height 19
click at [58, 357] on div "406 1189 793 802 1750 1750" at bounding box center [191, 361] width 369 height 19
drag, startPoint x: 281, startPoint y: 359, endPoint x: 328, endPoint y: 361, distance: 46.9
click at [328, 361] on div "406 1189 1168 427 1750 1750" at bounding box center [191, 361] width 369 height 19
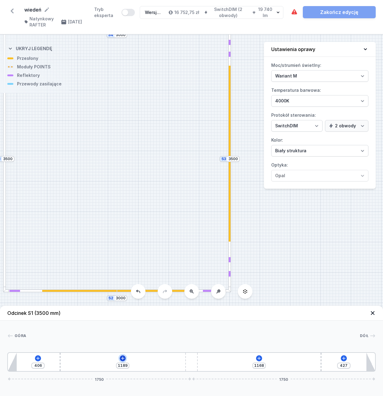
click at [123, 358] on icon at bounding box center [122, 357] width 3 height 3
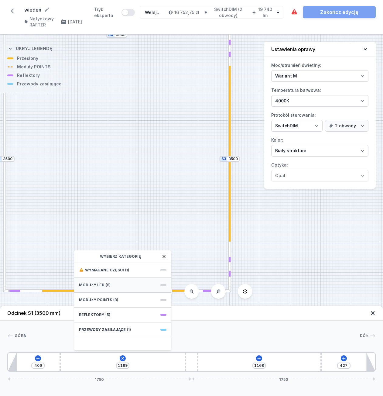
click at [109, 283] on div "Moduły LED (8)" at bounding box center [122, 285] width 97 height 15
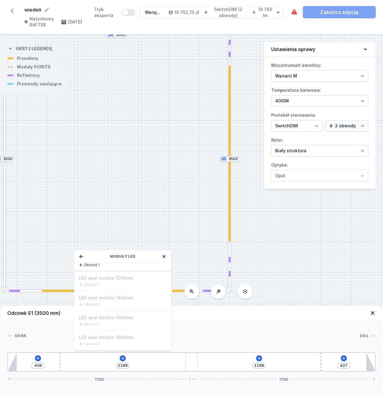
scroll to position [119, 0]
click at [118, 293] on div "Obwód 1" at bounding box center [123, 295] width 88 height 5
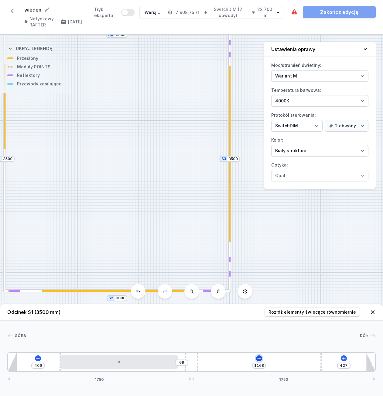
click at [259, 358] on icon at bounding box center [258, 357] width 3 height 3
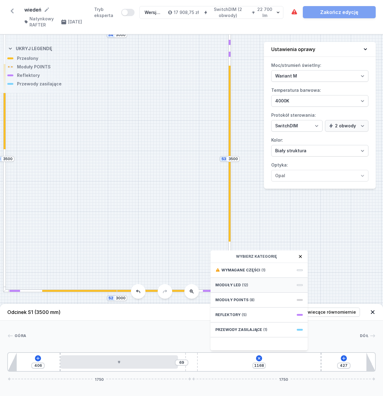
click at [276, 283] on div "Moduły LED (12)" at bounding box center [259, 285] width 97 height 15
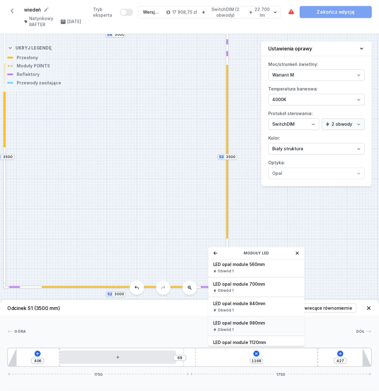
scroll to position [91, 0]
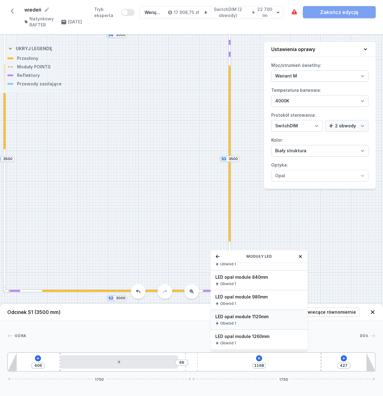
click at [251, 321] on div "Obwód 1" at bounding box center [259, 323] width 88 height 5
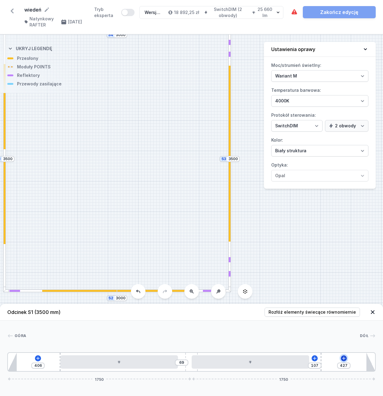
click at [342, 357] on icon at bounding box center [344, 358] width 5 height 5
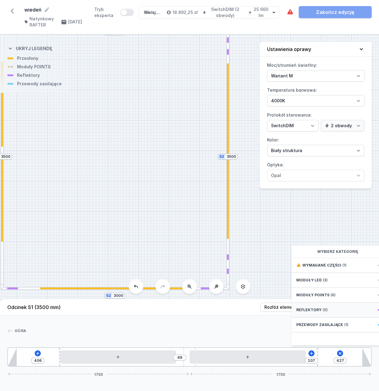
click at [318, 313] on span "Reflektory" at bounding box center [308, 310] width 25 height 5
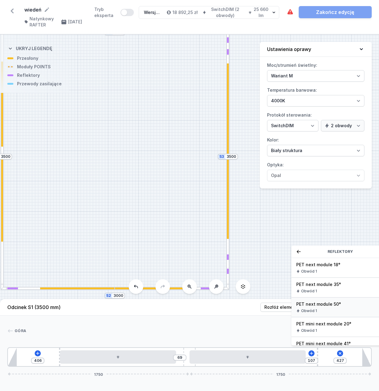
click at [318, 308] on span "PET next module 50°" at bounding box center [340, 304] width 88 height 6
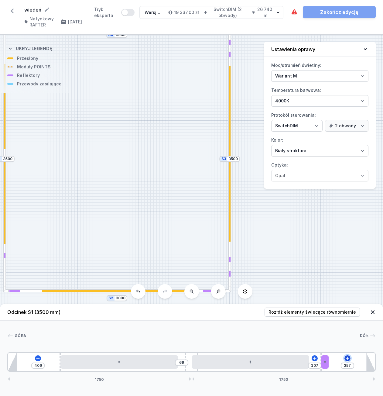
click at [348, 358] on icon at bounding box center [347, 358] width 5 height 5
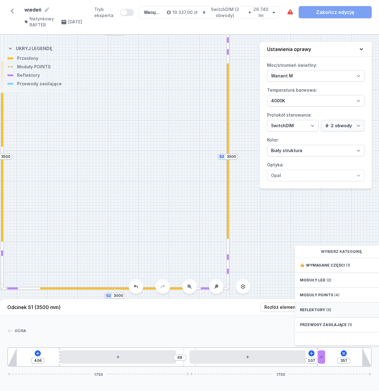
click at [324, 318] on div "Reflektory (5)" at bounding box center [343, 310] width 97 height 15
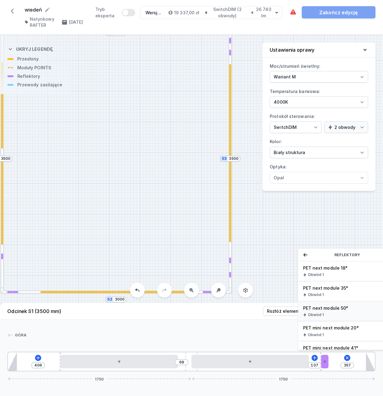
scroll to position [11, 0]
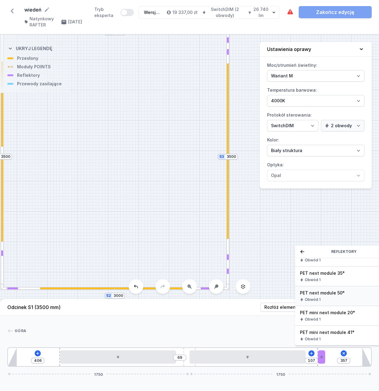
click at [321, 302] on div "Obwód 1" at bounding box center [344, 299] width 88 height 5
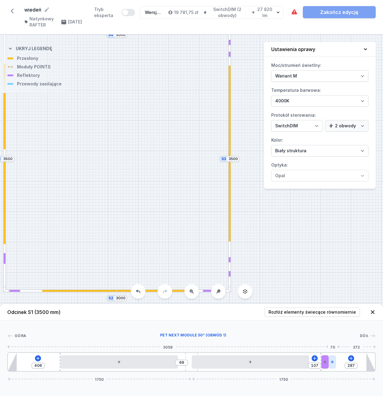
click at [333, 361] on icon at bounding box center [333, 362] width 4 height 4
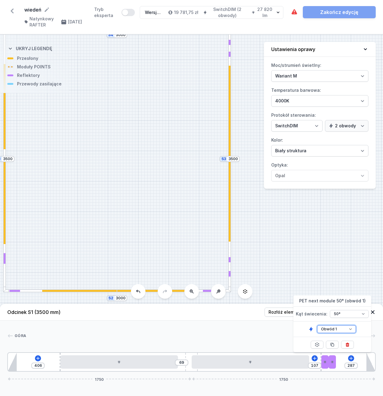
click at [349, 328] on select "Obwód 1 Obwód 2" at bounding box center [336, 329] width 39 height 8
click at [317, 325] on select "Obwód 1 Obwód 2" at bounding box center [336, 329] width 39 height 8
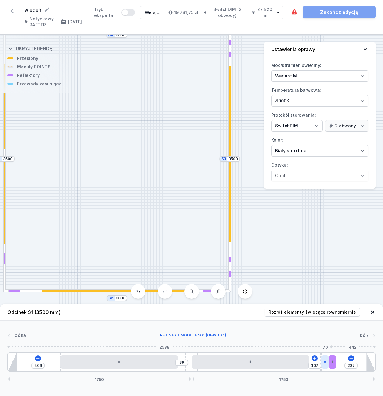
click at [325, 361] on icon at bounding box center [325, 362] width 4 height 4
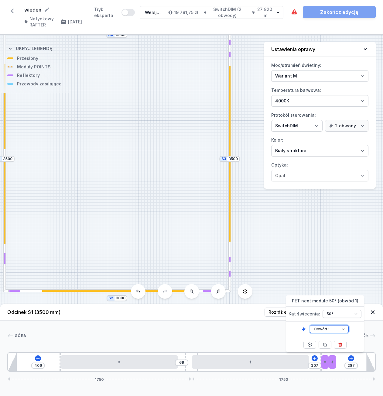
click at [338, 329] on select "Obwód 1 Obwód 2" at bounding box center [329, 329] width 39 height 8
click at [310, 325] on select "Obwód 1 Obwód 2" at bounding box center [329, 329] width 39 height 8
click at [36, 358] on icon at bounding box center [38, 358] width 5 height 5
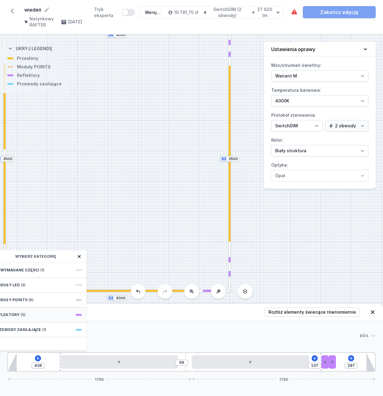
click at [26, 312] on div "Reflektory (5)" at bounding box center [37, 315] width 97 height 15
click at [35, 314] on div "Obwód 1" at bounding box center [38, 315] width 88 height 5
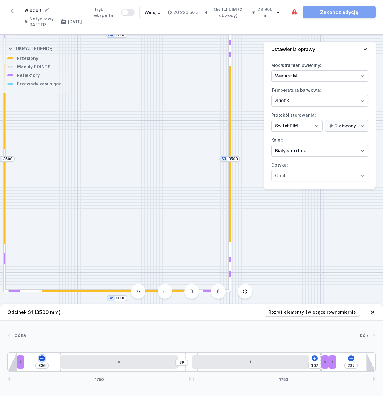
click at [42, 359] on icon at bounding box center [41, 357] width 3 height 3
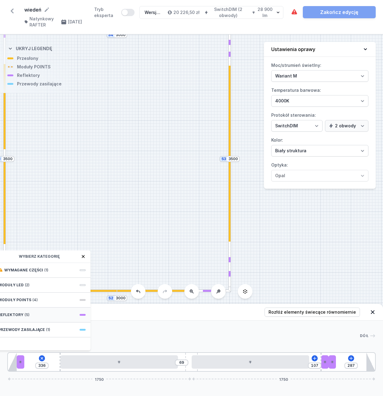
click at [44, 318] on div "Reflektory (5)" at bounding box center [41, 315] width 97 height 15
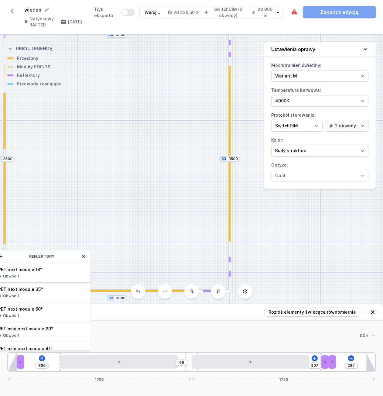
click at [44, 318] on div "Obwód 1" at bounding box center [42, 315] width 88 height 5
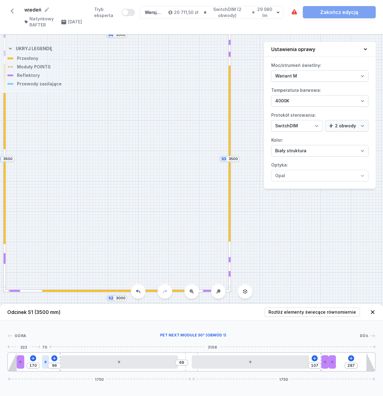
drag, startPoint x: 28, startPoint y: 359, endPoint x: 43, endPoint y: 358, distance: 14.9
click at [43, 358] on div at bounding box center [45, 361] width 7 height 13
drag, startPoint x: 333, startPoint y: 366, endPoint x: 367, endPoint y: 365, distance: 33.8
click at [367, 365] on div "170 96 69 107 287 1750 1750" at bounding box center [191, 361] width 369 height 19
click at [362, 361] on div "170 96 69 107 209 78 1750 1750" at bounding box center [191, 361] width 369 height 19
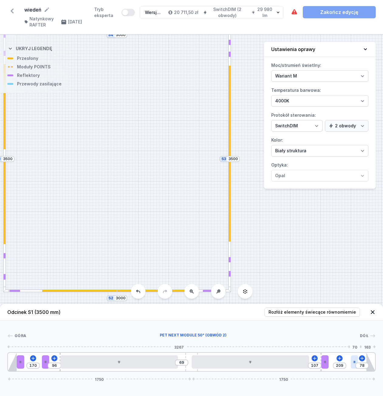
click at [357, 359] on div at bounding box center [354, 361] width 7 height 13
click at [327, 361] on icon at bounding box center [325, 362] width 4 height 4
click at [46, 360] on icon at bounding box center [46, 362] width 4 height 4
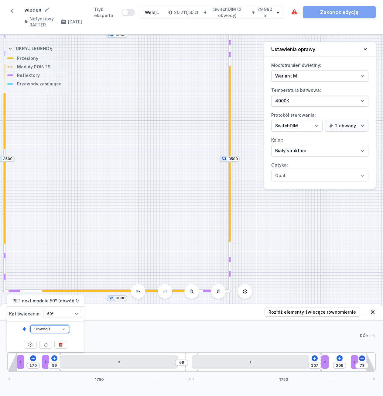
click at [64, 328] on select "Obwód 1 Obwód 2" at bounding box center [49, 329] width 39 height 8
click at [30, 325] on select "Obwód 1 Obwód 2" at bounding box center [49, 329] width 39 height 8
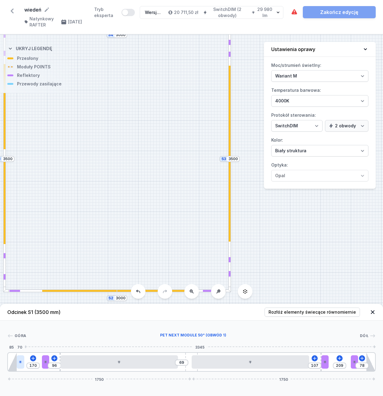
click at [20, 358] on div at bounding box center [20, 361] width 7 height 13
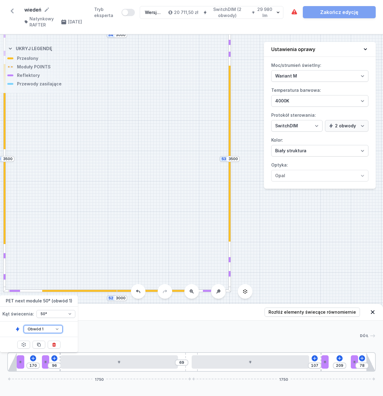
click at [42, 330] on select "Obwód 1 Obwód 2" at bounding box center [43, 329] width 39 height 8
click at [24, 325] on select "Obwód 1 Obwód 2" at bounding box center [43, 329] width 39 height 8
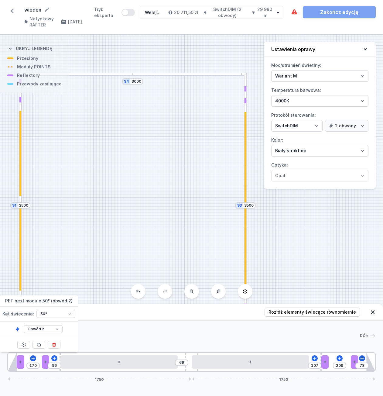
drag, startPoint x: 166, startPoint y: 128, endPoint x: 183, endPoint y: 180, distance: 55.2
click at [183, 180] on div "S4 3000 S3 3500 S2 3000 S1 3500" at bounding box center [191, 215] width 383 height 361
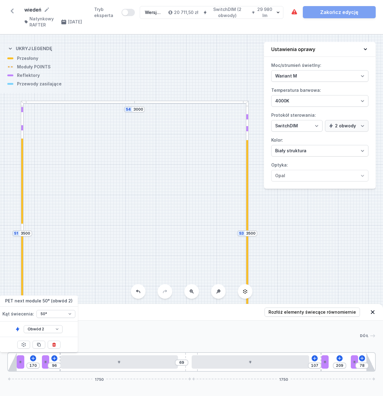
drag, startPoint x: 164, startPoint y: 134, endPoint x: 171, endPoint y: 188, distance: 54.5
click at [171, 188] on div "S4 3000 S3 3500 S2 3000 S1 3500" at bounding box center [191, 215] width 383 height 361
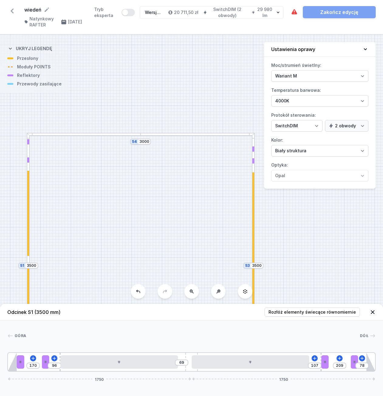
click at [152, 135] on div at bounding box center [198, 134] width 114 height 3
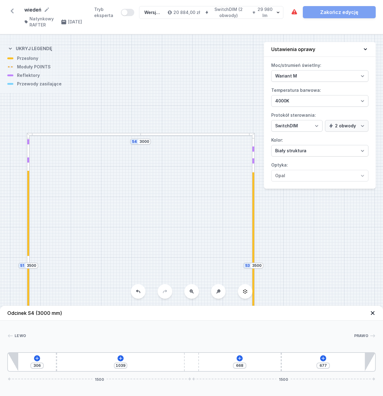
drag, startPoint x: 102, startPoint y: 364, endPoint x: 54, endPoint y: 364, distance: 48.6
click at [54, 364] on div "306 1039 668 677 1500 1500" at bounding box center [191, 361] width 369 height 19
drag, startPoint x: 282, startPoint y: 365, endPoint x: 330, endPoint y: 366, distance: 48.3
click at [330, 366] on div "306 1039 993 352 1500 1500" at bounding box center [191, 361] width 369 height 19
click at [122, 358] on icon at bounding box center [120, 358] width 5 height 5
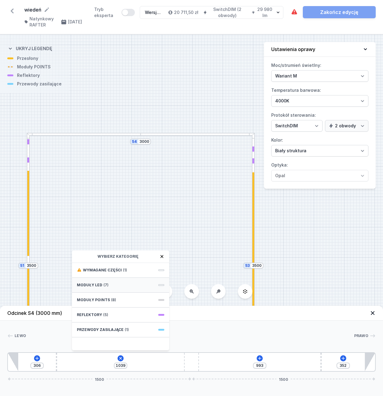
click at [115, 286] on div "Moduły LED (7)" at bounding box center [120, 285] width 97 height 15
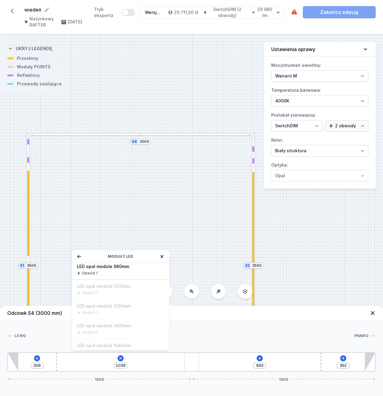
scroll to position [91, 0]
click at [122, 297] on span "LED opal module 980mm" at bounding box center [121, 297] width 88 height 6
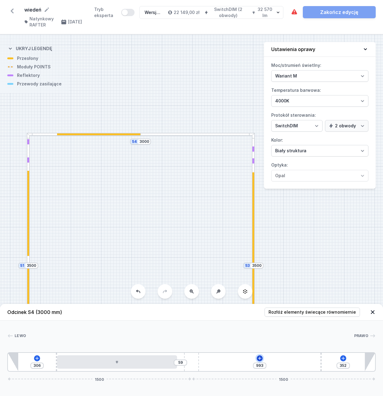
click at [261, 357] on icon at bounding box center [259, 358] width 5 height 5
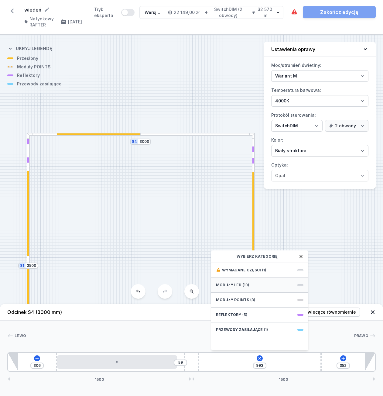
click at [253, 286] on div "Moduły LED (10)" at bounding box center [259, 285] width 97 height 15
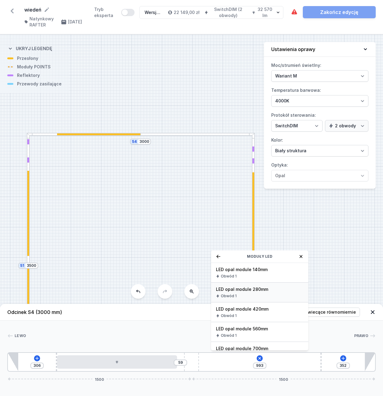
scroll to position [61, 0]
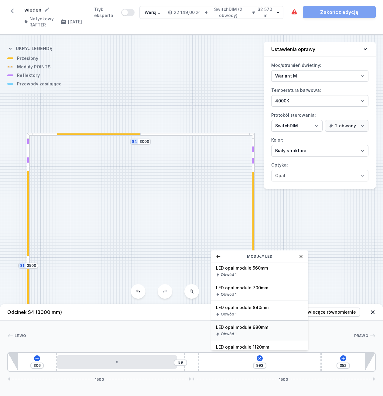
click at [242, 330] on span "LED opal module 980mm" at bounding box center [260, 327] width 88 height 6
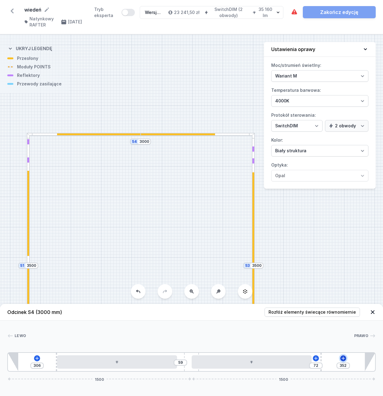
click at [344, 358] on icon at bounding box center [343, 358] width 5 height 5
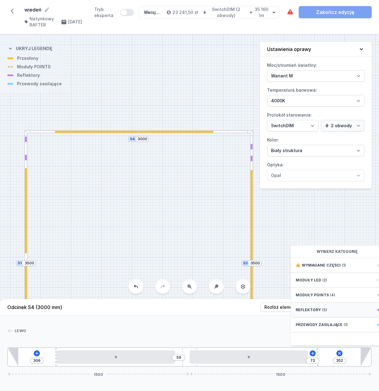
click at [327, 318] on div "Reflektory (5)" at bounding box center [338, 310] width 97 height 15
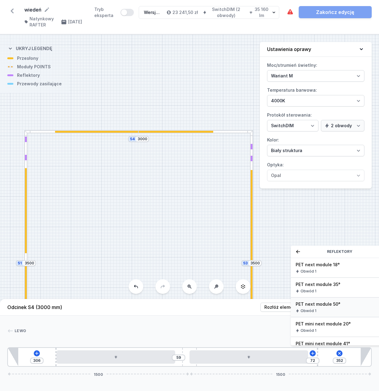
click at [312, 312] on div "PET next module 50° Obwód 1" at bounding box center [338, 308] width 97 height 20
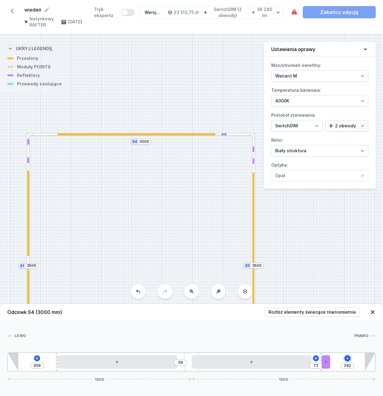
click at [348, 357] on icon at bounding box center [347, 358] width 5 height 5
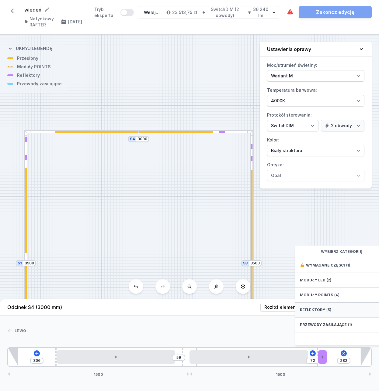
click at [326, 311] on div "Reflektory (5)" at bounding box center [343, 310] width 97 height 15
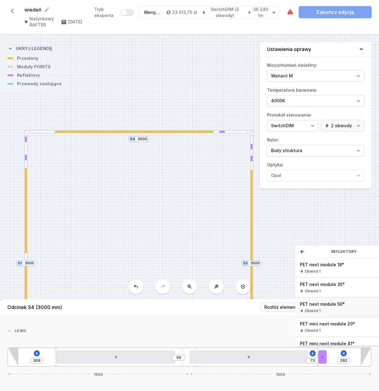
click at [324, 314] on div "Obwód 1" at bounding box center [344, 311] width 88 height 5
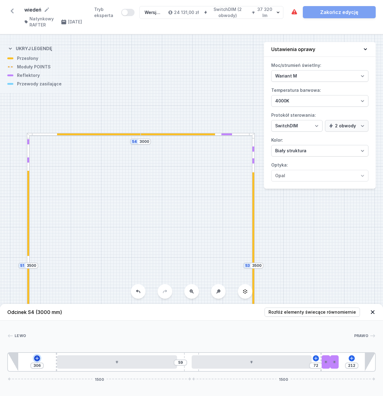
click at [39, 358] on icon at bounding box center [37, 358] width 5 height 5
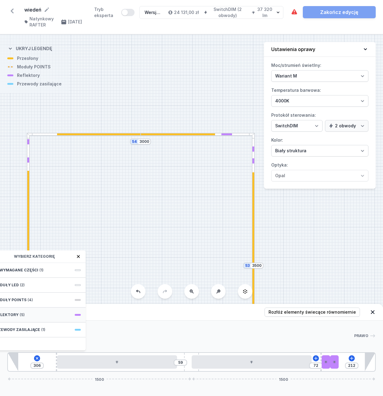
click at [45, 313] on div "Reflektory (5)" at bounding box center [36, 315] width 97 height 15
click at [44, 311] on span "PET next module 50°" at bounding box center [37, 309] width 88 height 6
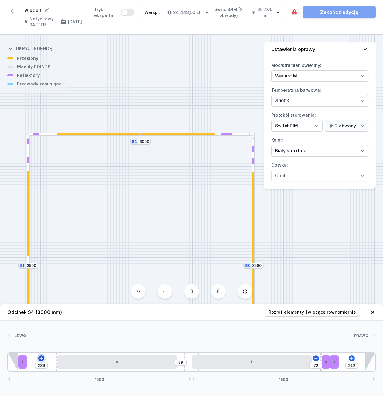
click at [43, 360] on icon at bounding box center [41, 358] width 5 height 5
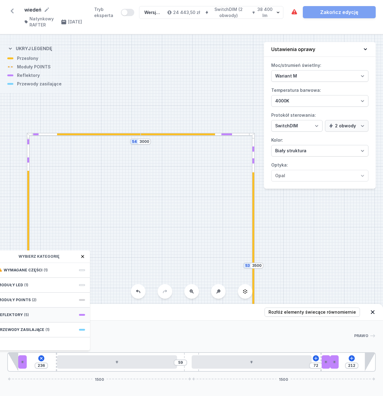
click at [56, 318] on div "Reflektory (5)" at bounding box center [41, 315] width 97 height 15
click at [43, 314] on div "Obwód 1" at bounding box center [42, 315] width 88 height 5
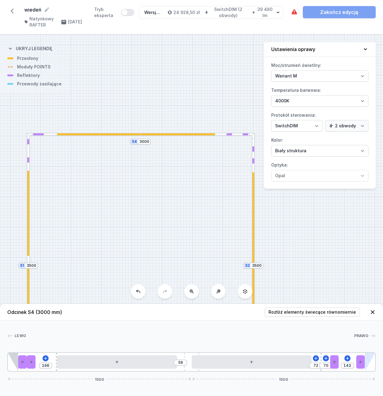
drag, startPoint x: 327, startPoint y: 361, endPoint x: 365, endPoint y: 360, distance: 38.3
drag, startPoint x: 336, startPoint y: 362, endPoint x: 360, endPoint y: 363, distance: 24.0
click at [360, 363] on div "166 59 72 212 1500 1500" at bounding box center [191, 361] width 369 height 19
click at [35, 361] on div at bounding box center [31, 361] width 9 height 13
click at [31, 366] on div at bounding box center [31, 361] width 9 height 13
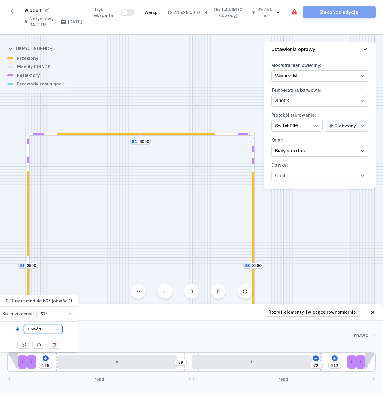
click at [58, 327] on select "Obwód 1 Obwód 2" at bounding box center [43, 329] width 39 height 8
click at [24, 325] on select "Obwód 1 Obwód 2" at bounding box center [43, 329] width 39 height 8
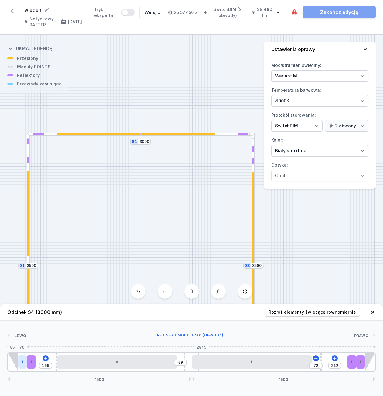
click at [24, 361] on icon at bounding box center [23, 362] width 4 height 4
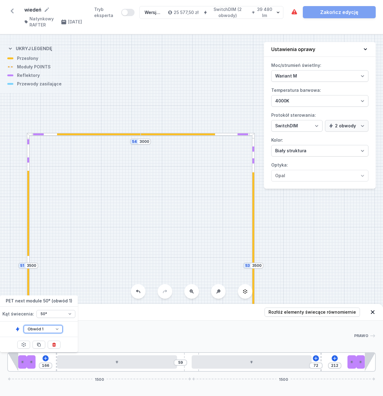
click at [47, 330] on select "Obwód 1 Obwód 2" at bounding box center [43, 329] width 39 height 8
click at [24, 325] on select "Obwód 1 Obwód 2" at bounding box center [43, 329] width 39 height 8
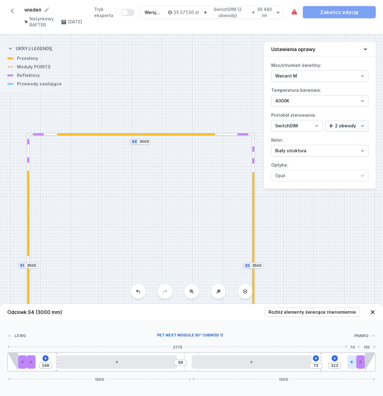
click at [349, 363] on div at bounding box center [352, 361] width 9 height 13
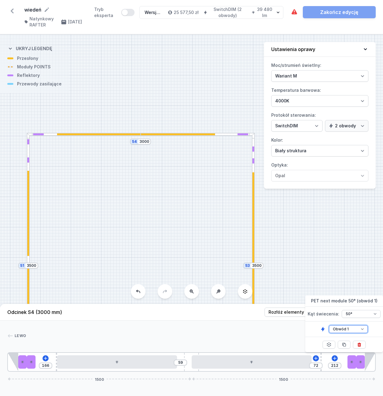
click at [353, 329] on select "Obwód 1 Obwód 2" at bounding box center [348, 329] width 39 height 8
click at [329, 325] on select "Obwód 1 Obwód 2" at bounding box center [348, 329] width 39 height 8
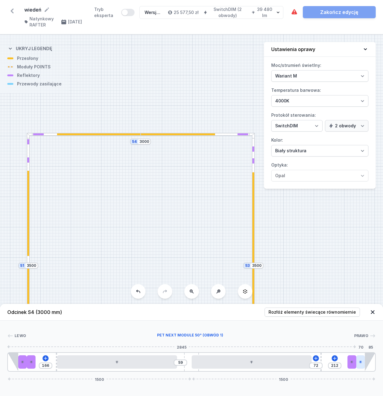
click at [359, 363] on icon at bounding box center [361, 362] width 4 height 4
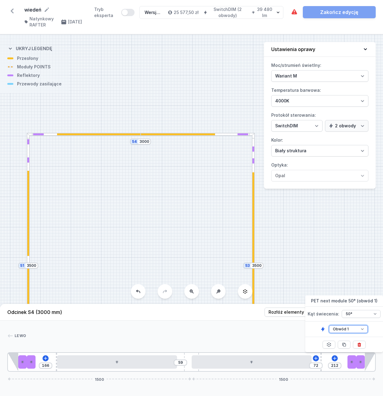
click at [361, 328] on select "Obwód 1 Obwód 2" at bounding box center [348, 329] width 39 height 8
click at [329, 325] on select "Obwód 1 Obwód 2" at bounding box center [348, 329] width 39 height 8
click at [238, 340] on div "[PERSON_NAME]" at bounding box center [191, 337] width 369 height 9
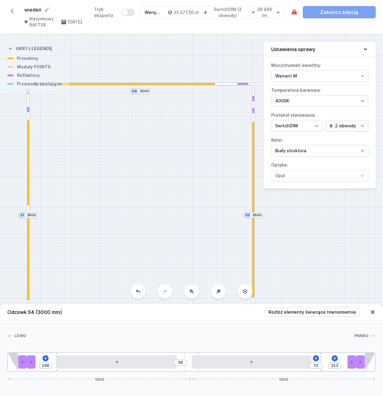
drag, startPoint x: 152, startPoint y: 233, endPoint x: 147, endPoint y: 156, distance: 77.6
click at [148, 153] on div "S4 3000 S3 3500 S2 3000 S1 3500" at bounding box center [191, 215] width 383 height 361
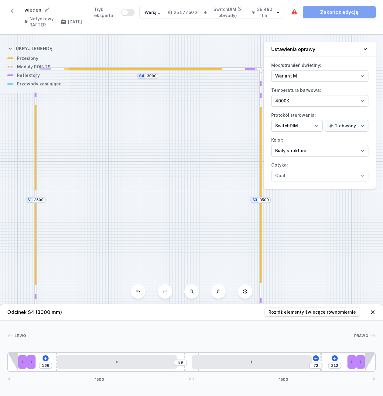
drag, startPoint x: 146, startPoint y: 175, endPoint x: 149, endPoint y: 162, distance: 13.8
click at [149, 162] on div "S4 3000 S3 3500 S2 3000 S1 3500" at bounding box center [191, 215] width 383 height 361
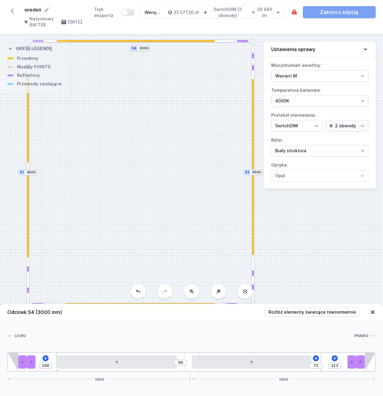
click at [191, 292] on icon at bounding box center [192, 292] width 4 height 4
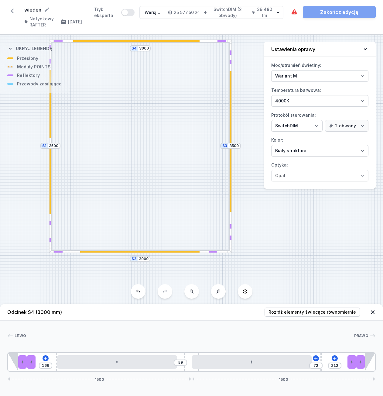
click at [50, 174] on div at bounding box center [51, 180] width 2 height 68
click at [158, 325] on div "Góra Dół 1 2 2 2 2 3 4 1 5 4 1 3 2 2 2 2 1 170 96 69 107 209 78 1750 1750 85 70…" at bounding box center [191, 346] width 383 height 51
click at [285, 258] on div "S4 3000 S3 3500 S2 3000 S1 3500" at bounding box center [191, 215] width 383 height 361
click at [374, 312] on icon at bounding box center [373, 312] width 6 height 6
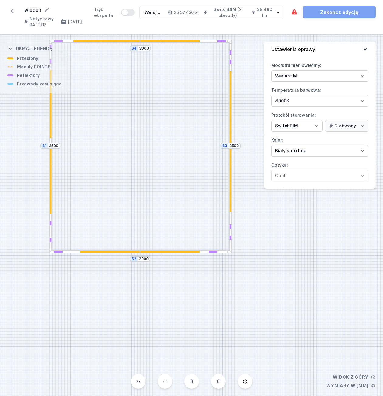
click at [270, 279] on div "S4 3000 S3 3500 S2 3000 S1 3500" at bounding box center [191, 215] width 383 height 361
click at [185, 12] on h4 "25 577,50 zł" at bounding box center [186, 12] width 25 height 6
click at [156, 13] on div "Wersja nr 1" at bounding box center [154, 12] width 18 height 6
click at [173, 12] on icon "button" at bounding box center [170, 12] width 5 height 5
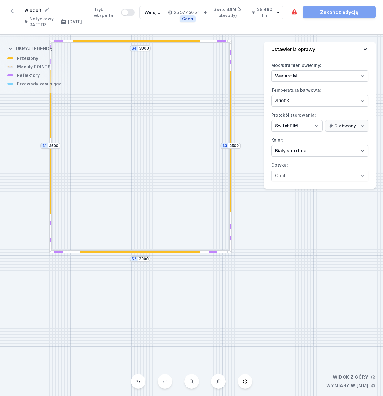
click at [189, 12] on h4 "25 577,50 zł" at bounding box center [186, 12] width 25 height 6
drag, startPoint x: 189, startPoint y: 12, endPoint x: 178, endPoint y: 11, distance: 10.7
click at [178, 11] on h4 "25 577,50 zł" at bounding box center [186, 12] width 25 height 6
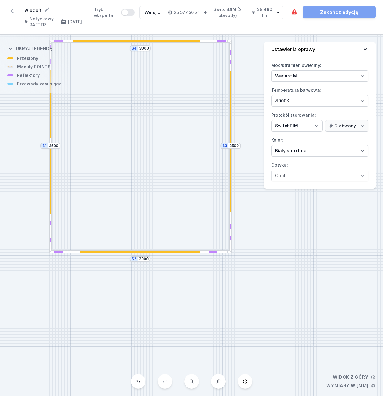
click at [170, 17] on div "Wersja nr 1 25 577,50 zł SwitchDIM (2 obwody) 39 480 lm" at bounding box center [208, 12] width 136 height 12
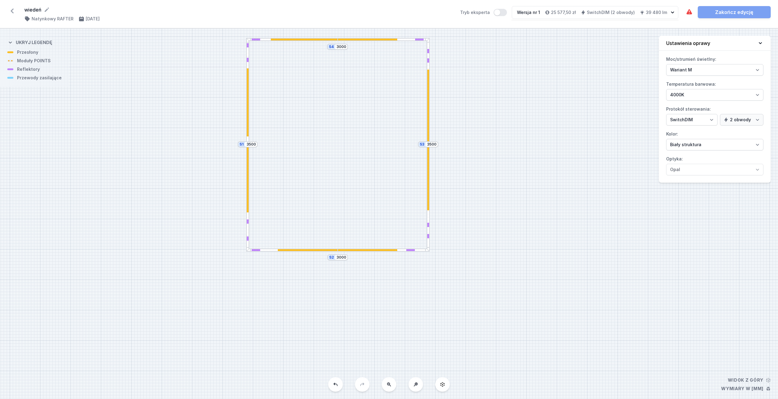
click at [383, 15] on div "Wersja nr 1 25 577,50 zł SwitchDIM (2 obwody) 39 480 lm" at bounding box center [590, 12] width 157 height 12
click at [383, 15] on h4 "25 577,50 zł" at bounding box center [563, 12] width 25 height 6
click at [383, 12] on icon "button" at bounding box center [547, 12] width 5 height 5
click at [383, 15] on h4 "25 577,50 zł" at bounding box center [563, 12] width 25 height 6
click at [383, 12] on h4 "25 577,50 zł" at bounding box center [563, 12] width 25 height 6
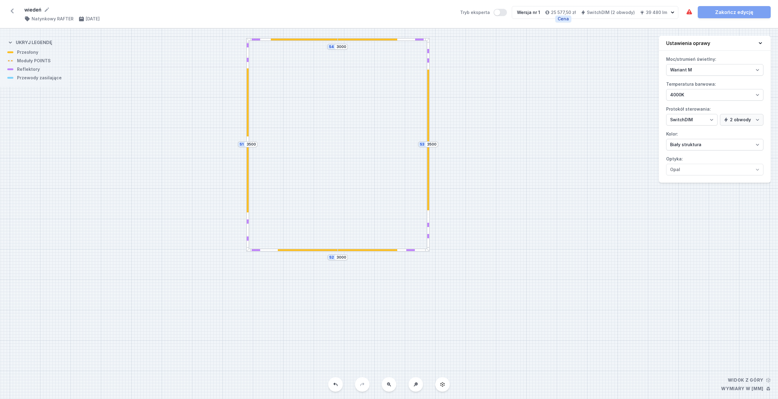
click at [383, 12] on h4 "25 577,50 zł" at bounding box center [563, 12] width 25 height 6
click at [383, 12] on icon at bounding box center [688, 11] width 5 height 5
click at [383, 385] on icon at bounding box center [442, 384] width 5 height 5
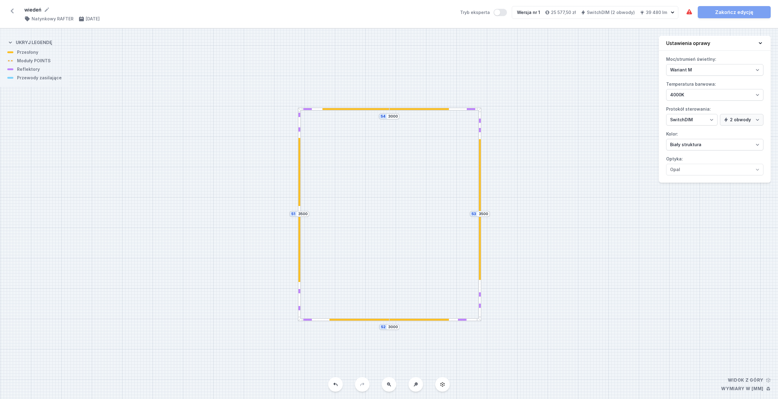
drag, startPoint x: 517, startPoint y: 284, endPoint x: 510, endPoint y: 276, distance: 11.4
drag, startPoint x: 510, startPoint y: 276, endPoint x: 529, endPoint y: 307, distance: 37.1
click at [383, 307] on div "S4 3000 S3 3500 S2 3000 S1 3500" at bounding box center [389, 214] width 778 height 370
click at [383, 11] on h4 "25 577,50 zł" at bounding box center [563, 12] width 25 height 6
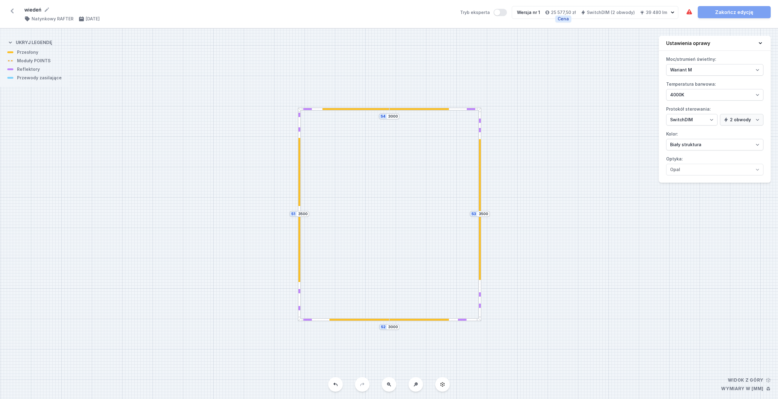
click at [383, 13] on icon "button" at bounding box center [547, 12] width 5 height 5
click at [383, 14] on h4 "25 577,50 zł" at bounding box center [563, 12] width 25 height 6
click at [52, 18] on h4 "Natynkowy RAFTER" at bounding box center [53, 19] width 42 height 6
click at [127, 228] on div "S4 3000 S3 3500 S2 3000 S1 3500" at bounding box center [389, 214] width 778 height 370
click at [383, 12] on icon "button" at bounding box center [672, 12] width 6 height 6
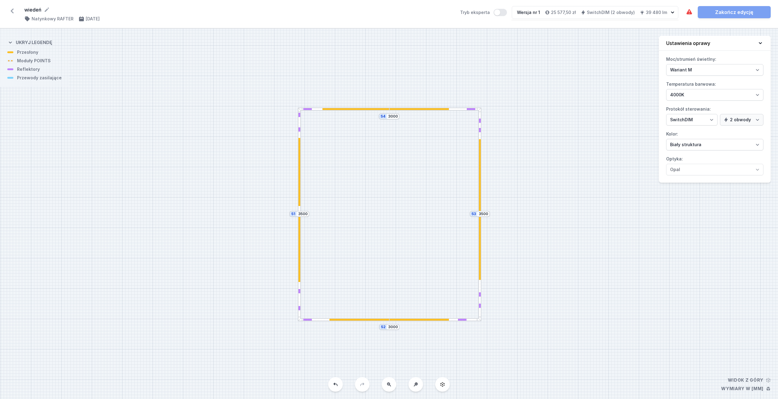
click at [383, 12] on icon "button" at bounding box center [672, 12] width 6 height 6
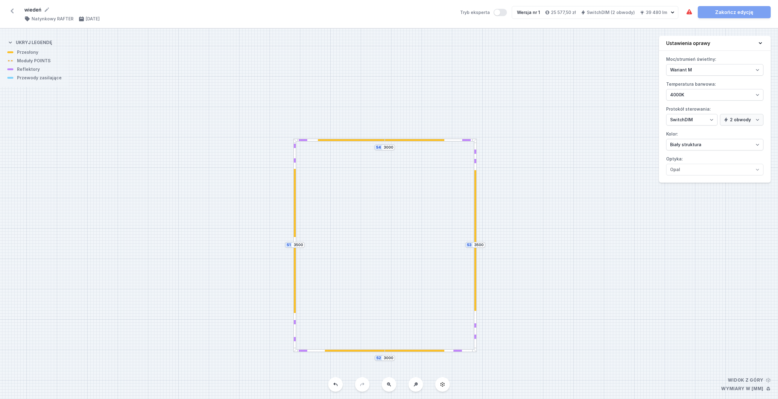
drag, startPoint x: 669, startPoint y: 30, endPoint x: 637, endPoint y: 36, distance: 32.8
click at [383, 59] on div "S4 3000 S3 3500 S2 3000 S1 3500 Widok z góry Wymiary w [mm] Ukryj legendę Przes…" at bounding box center [389, 214] width 778 height 370
click at [383, 13] on icon "button" at bounding box center [672, 12] width 6 height 6
click at [383, 20] on div "wiedeń ( 11579 /v 1 ) Natynkowy RAFTER [DATE] Tryb eksperta Wersja nr 1 25 577,…" at bounding box center [389, 14] width 778 height 28
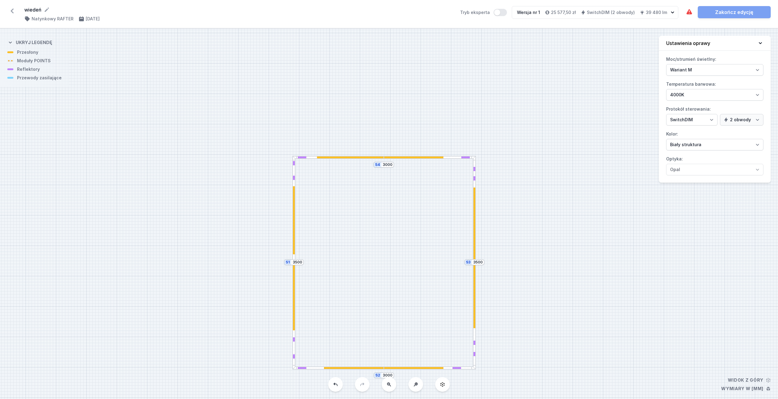
drag, startPoint x: 56, startPoint y: 31, endPoint x: 57, endPoint y: 50, distance: 18.8
click at [57, 50] on div "S4 3000 S3 3500 S2 3000 S1 3500" at bounding box center [389, 214] width 778 height 370
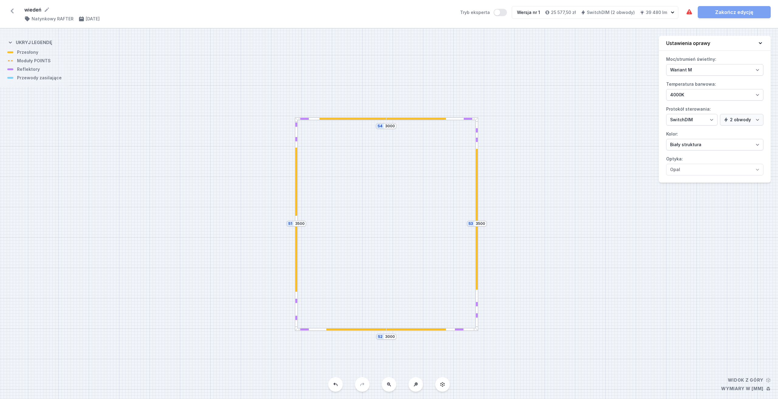
drag, startPoint x: 137, startPoint y: 164, endPoint x: 140, endPoint y: 125, distance: 39.3
click at [140, 125] on div "S4 3000 S3 3500 S2 3000 S1 3500" at bounding box center [389, 214] width 778 height 370
click at [46, 18] on h4 "Natynkowy RAFTER" at bounding box center [53, 19] width 42 height 6
click at [12, 11] on icon at bounding box center [12, 11] width 3 height 5
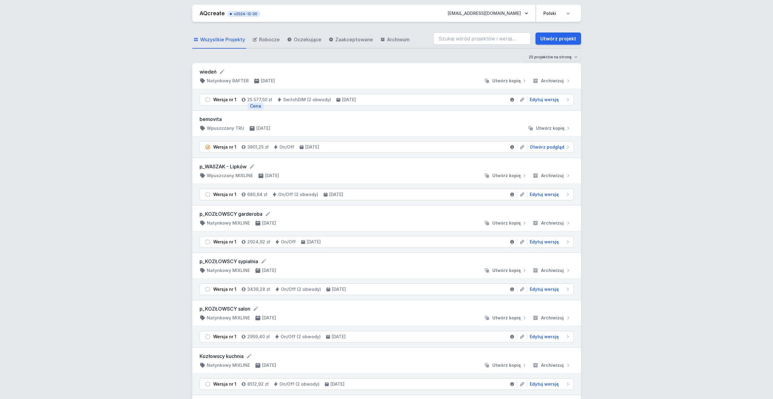
click at [249, 99] on h4 "25 577,50 zł" at bounding box center [259, 100] width 25 height 6
click at [278, 98] on icon at bounding box center [279, 100] width 3 height 4
click at [257, 99] on h4 "25 577,50 zł" at bounding box center [259, 100] width 25 height 6
click at [383, 101] on icon at bounding box center [512, 99] width 5 height 5
